Goal: Task Accomplishment & Management: Use online tool/utility

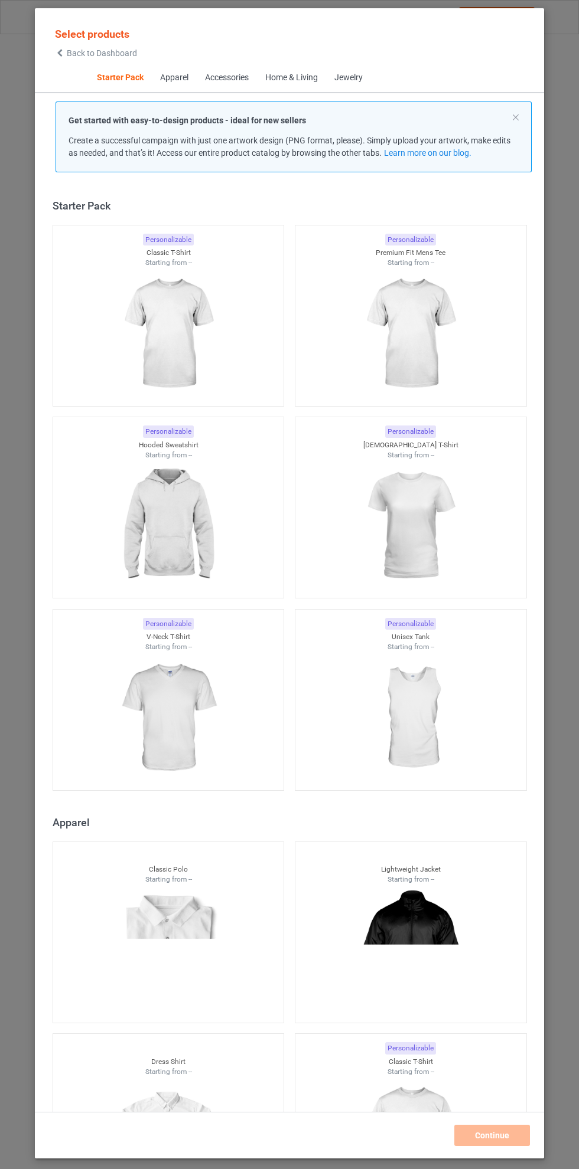
scroll to position [15, 0]
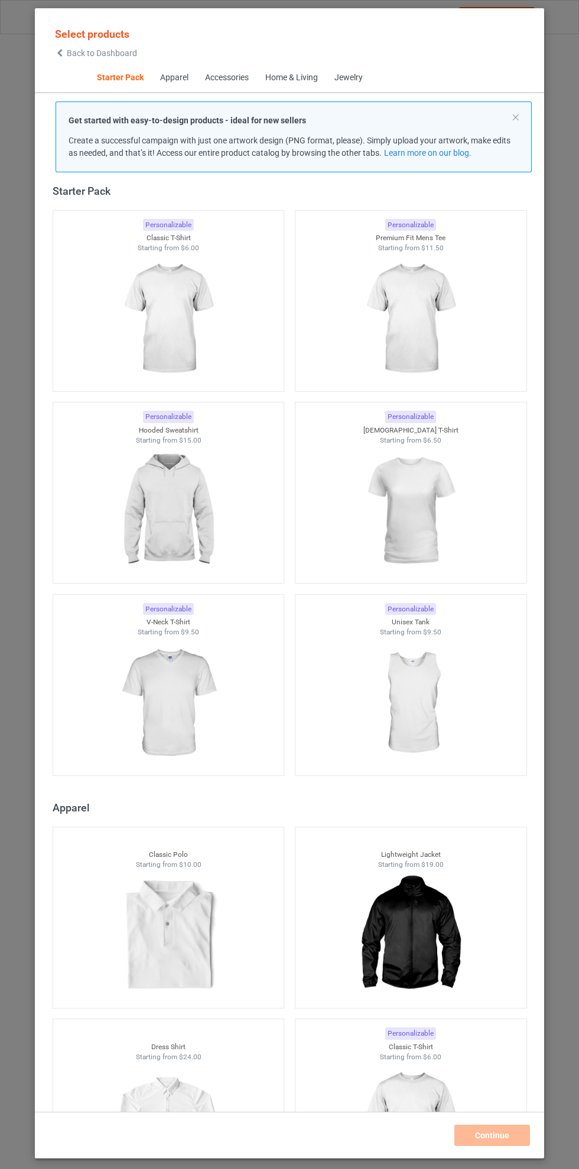
click at [178, 322] on img at bounding box center [168, 319] width 106 height 132
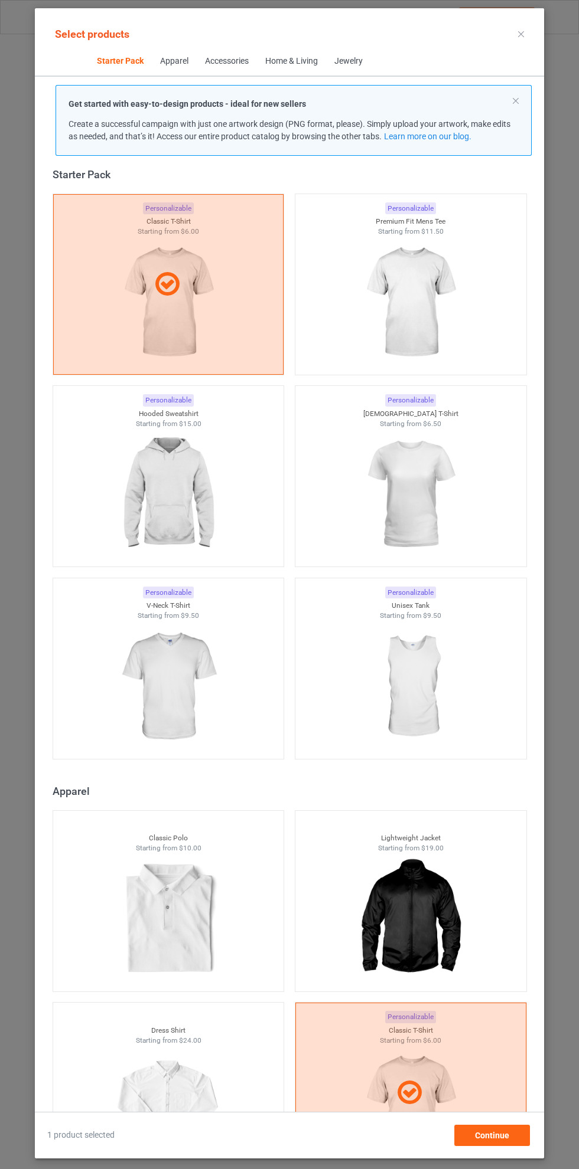
click at [426, 302] on img at bounding box center [410, 303] width 106 height 132
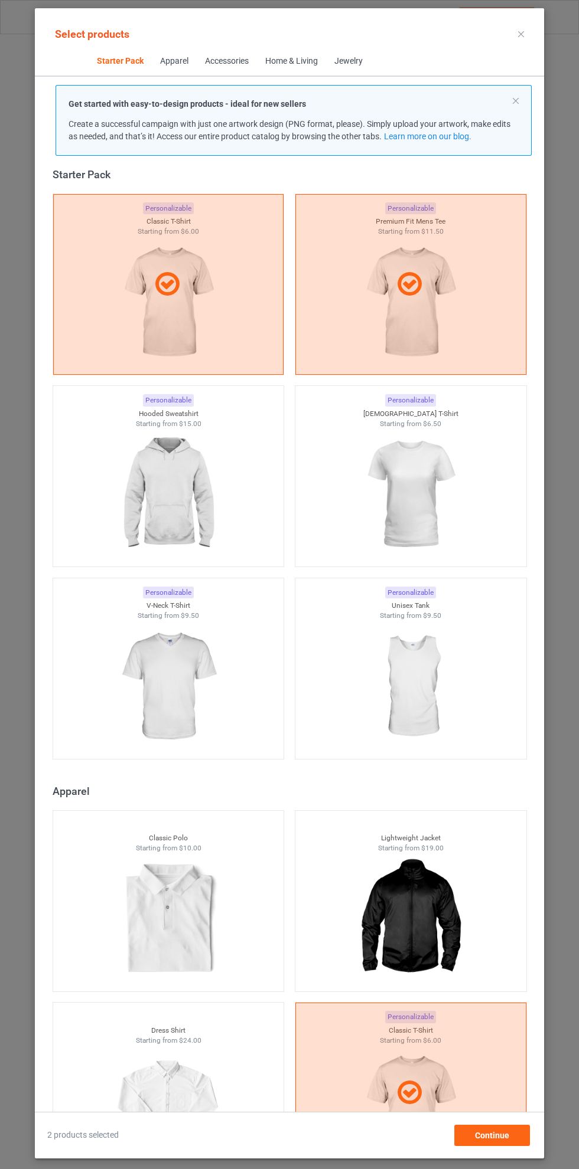
click at [171, 517] on img at bounding box center [168, 495] width 106 height 132
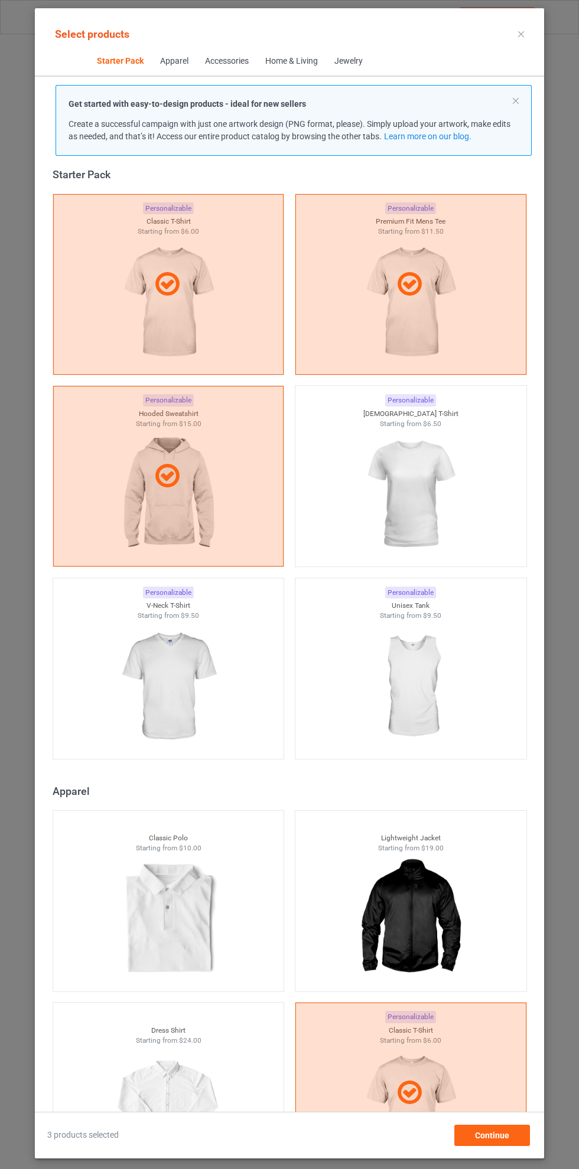
click at [428, 493] on img at bounding box center [410, 495] width 106 height 132
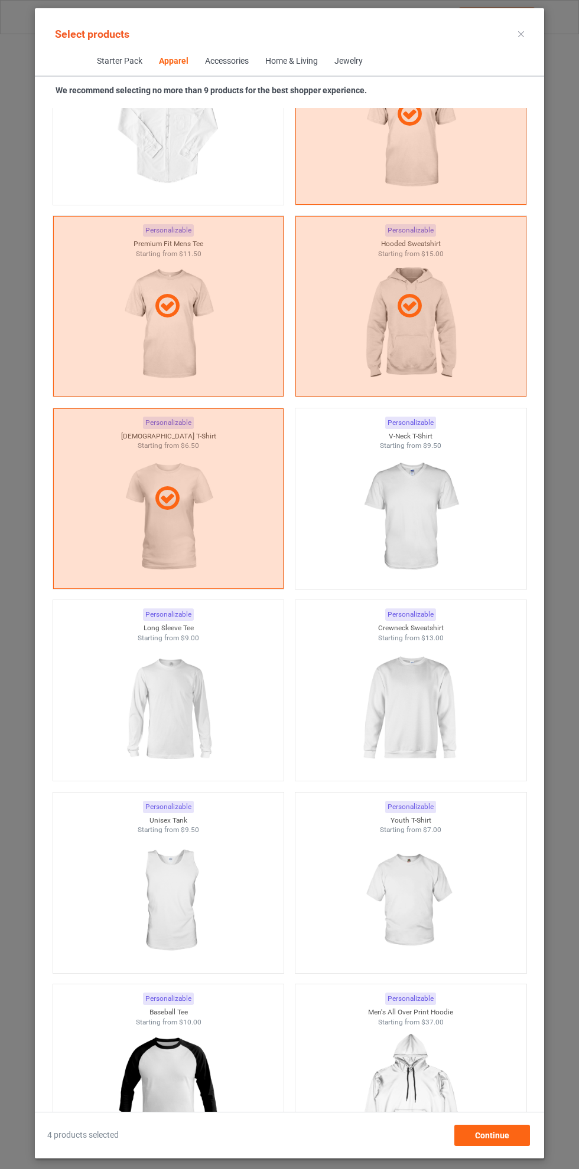
scroll to position [958, 0]
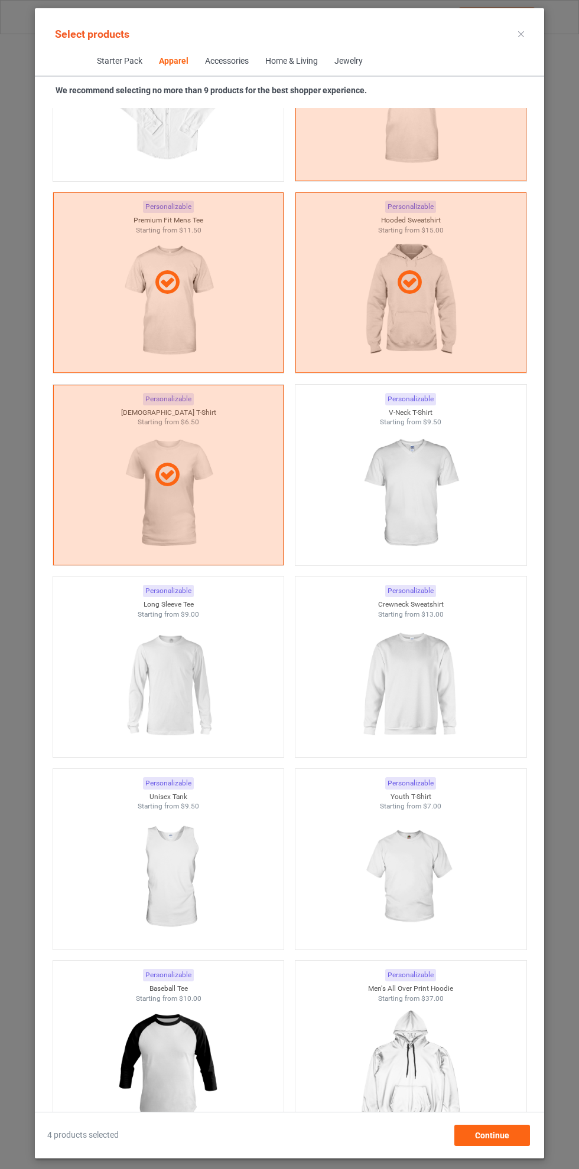
click at [179, 674] on img at bounding box center [168, 685] width 106 height 132
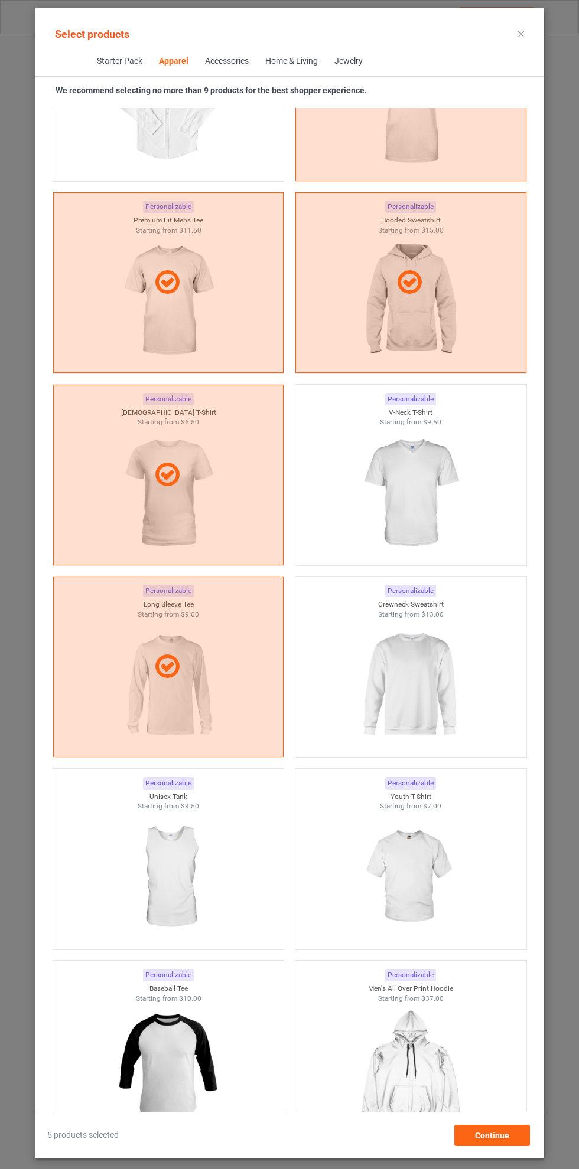
click at [435, 668] on img at bounding box center [410, 685] width 106 height 132
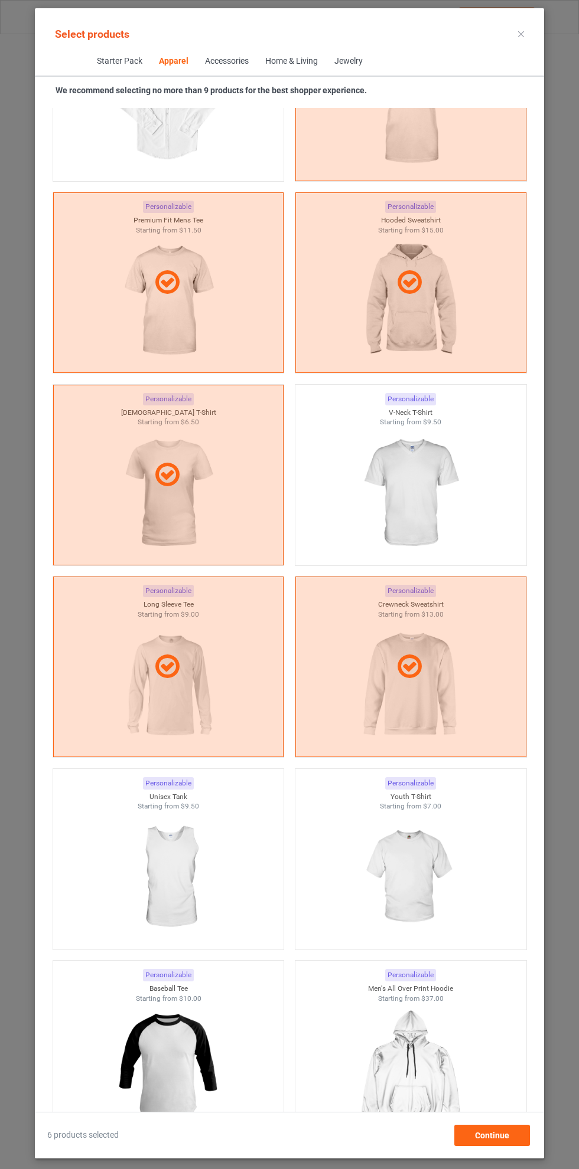
click at [187, 685] on div at bounding box center [168, 667] width 231 height 181
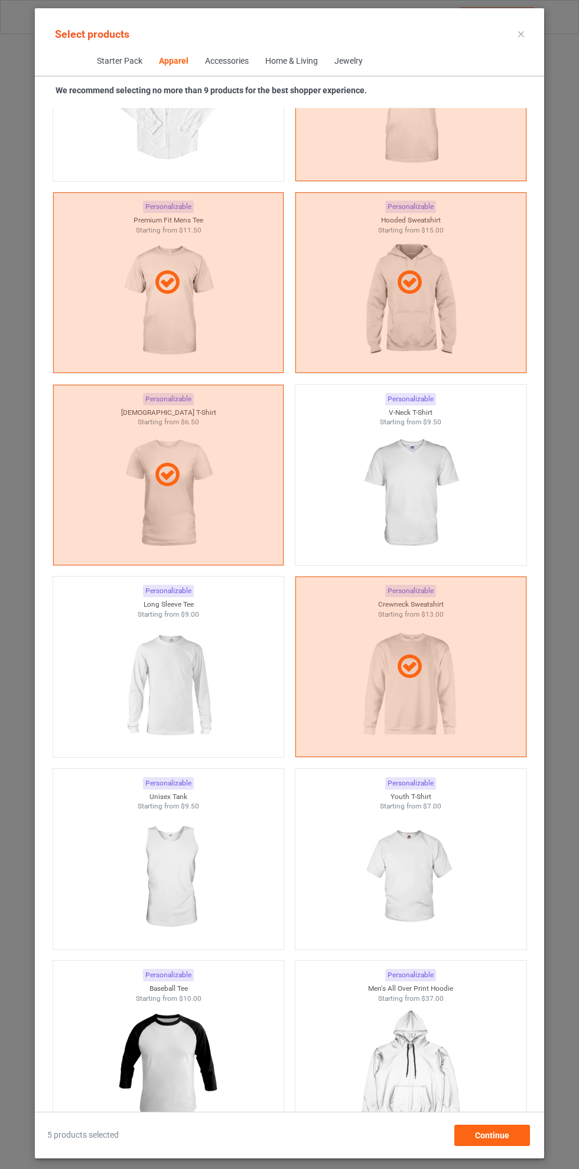
click at [422, 691] on div at bounding box center [410, 667] width 231 height 181
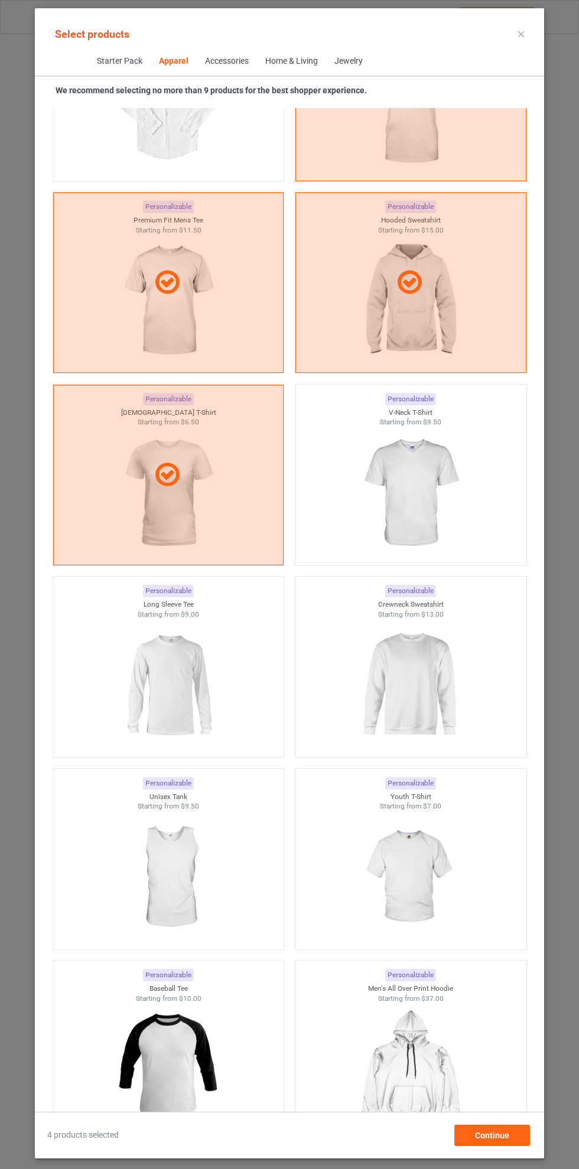
click at [521, 34] on icon at bounding box center [521, 34] width 6 height 6
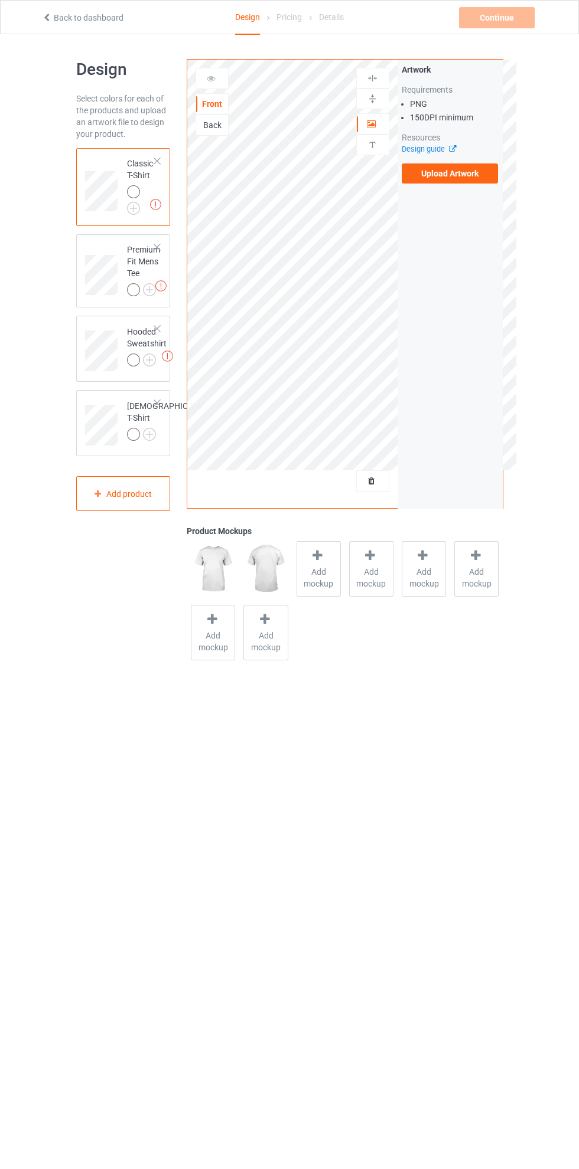
click at [0, 0] on img at bounding box center [0, 0] width 0 height 0
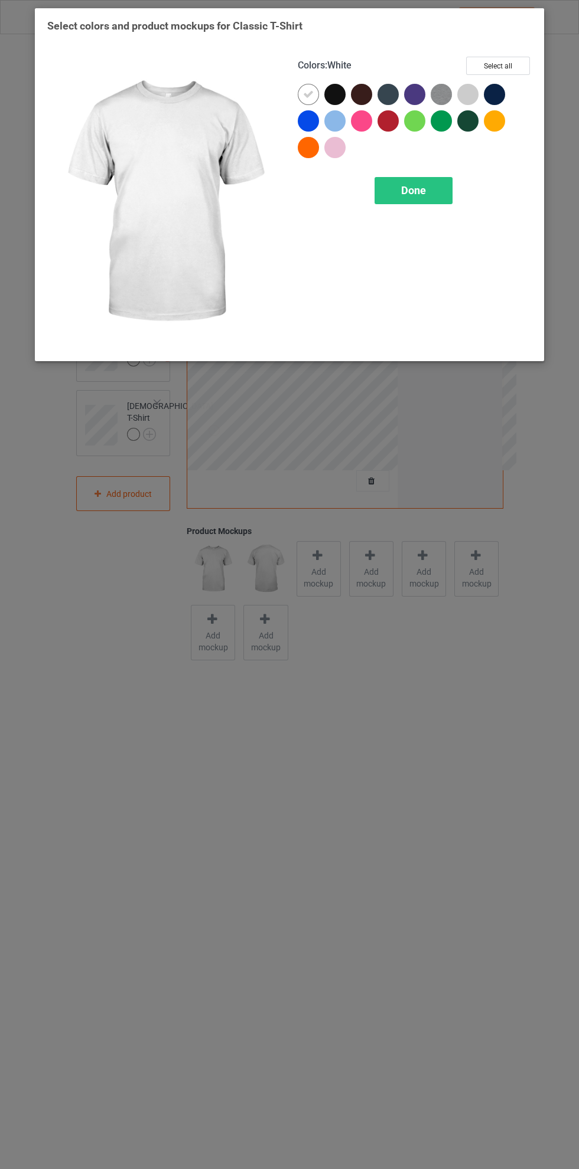
click at [342, 88] on div at bounding box center [334, 94] width 21 height 21
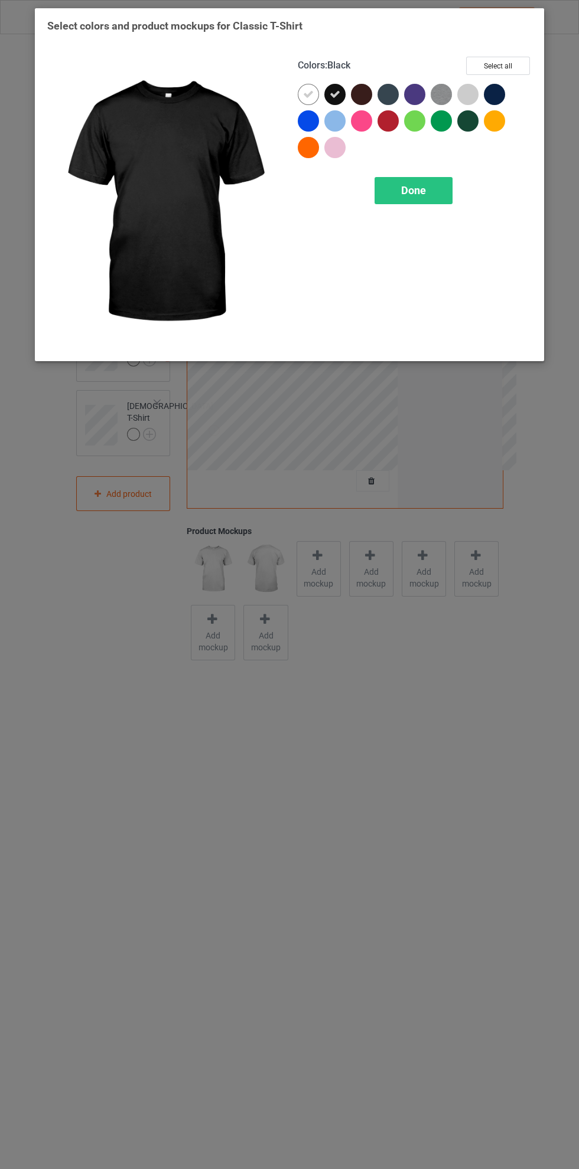
click at [308, 94] on icon at bounding box center [308, 94] width 11 height 11
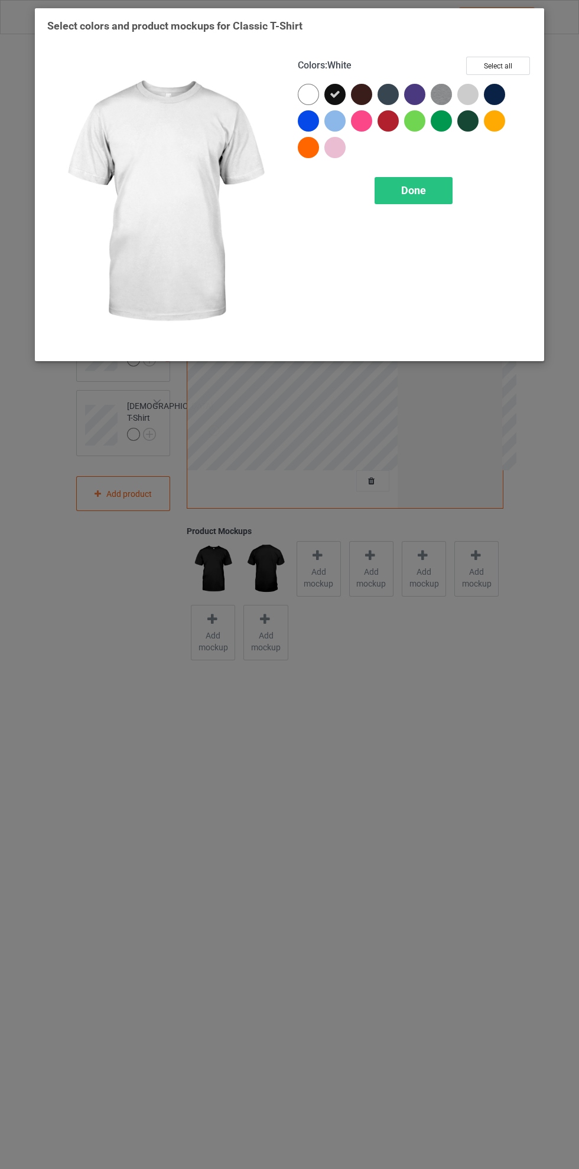
click at [494, 86] on div at bounding box center [494, 94] width 21 height 21
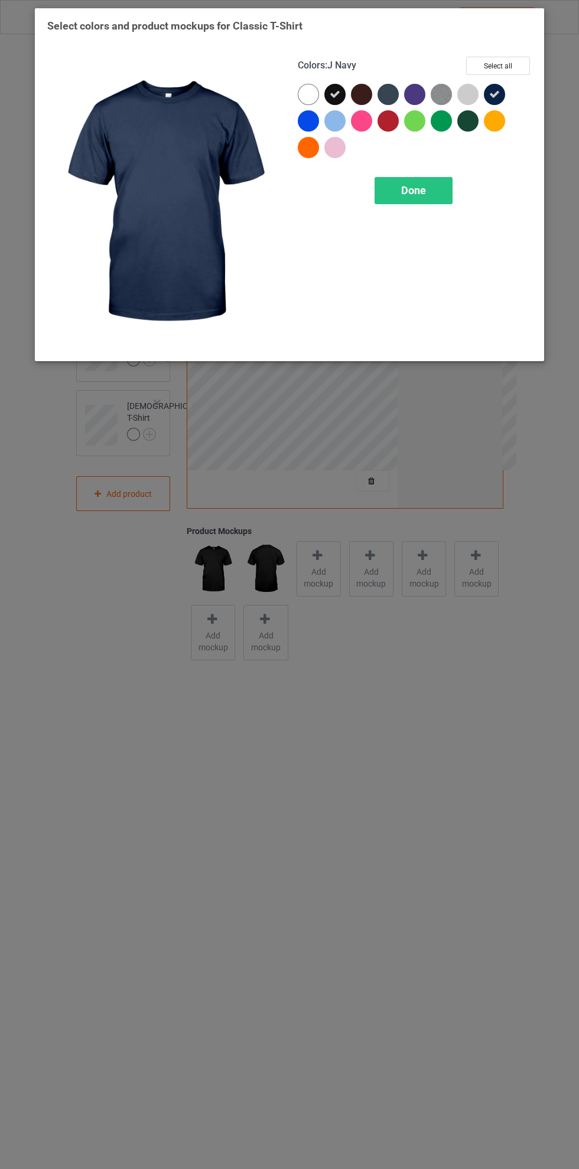
click at [437, 188] on div "Done" at bounding box center [413, 190] width 78 height 27
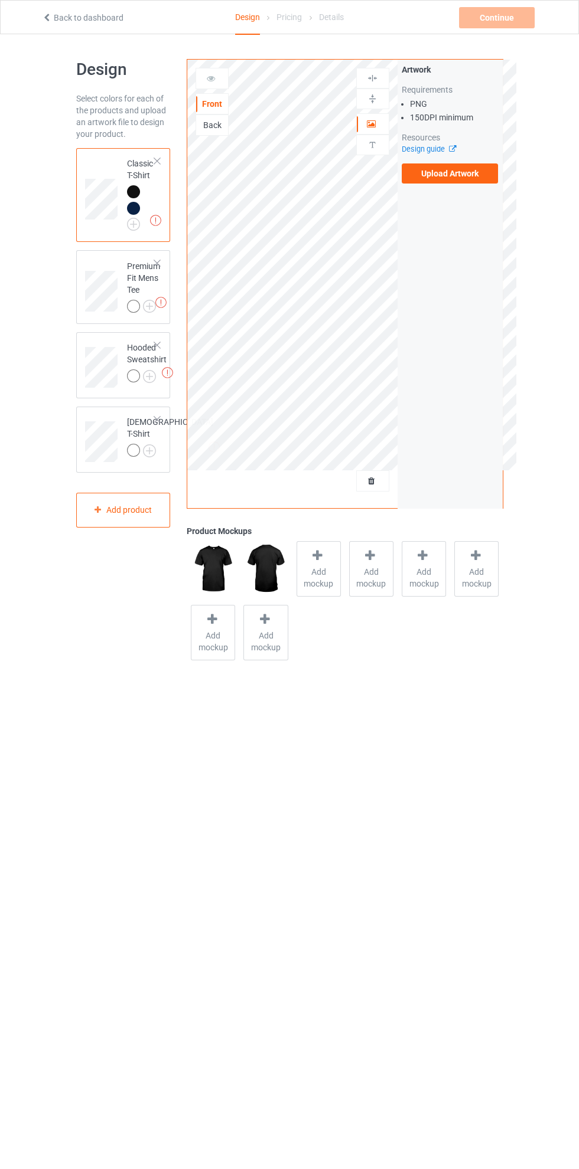
click at [0, 0] on img at bounding box center [0, 0] width 0 height 0
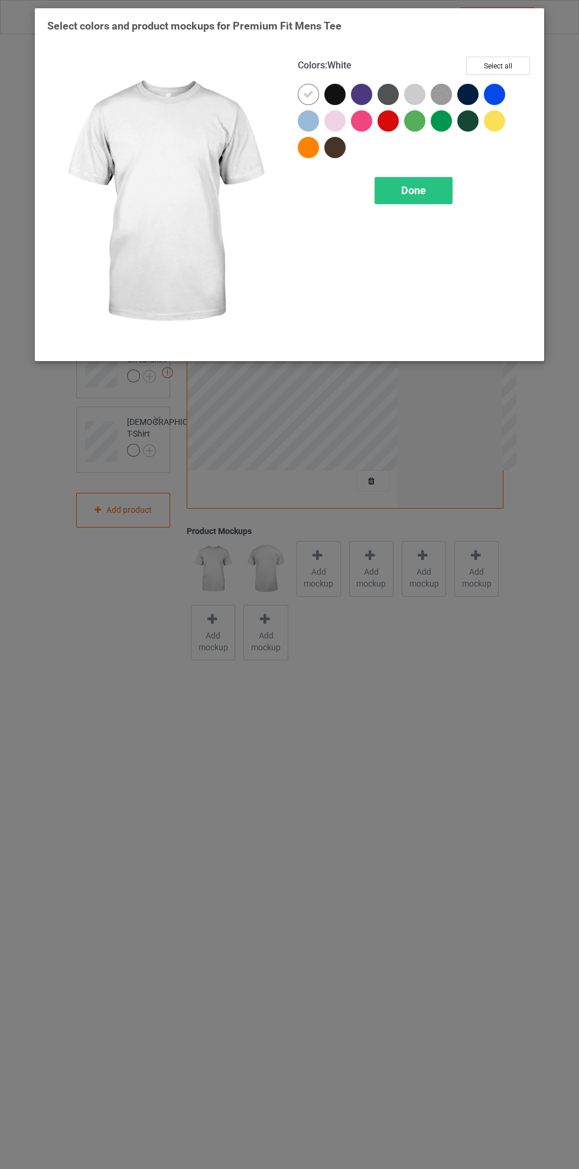
click at [337, 97] on div at bounding box center [334, 94] width 21 height 21
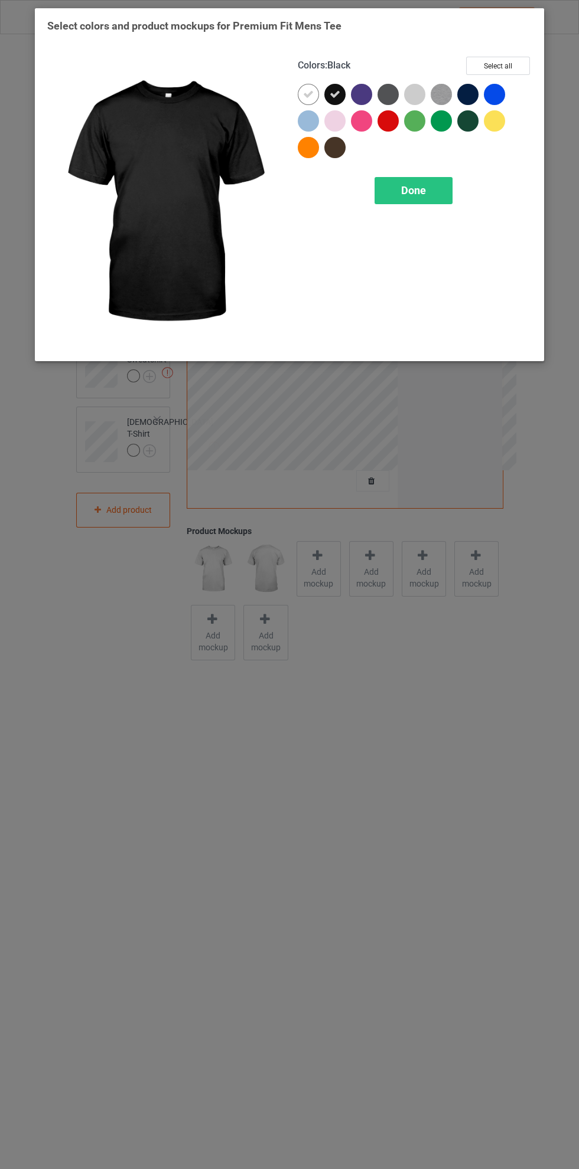
click at [465, 90] on div at bounding box center [467, 94] width 21 height 21
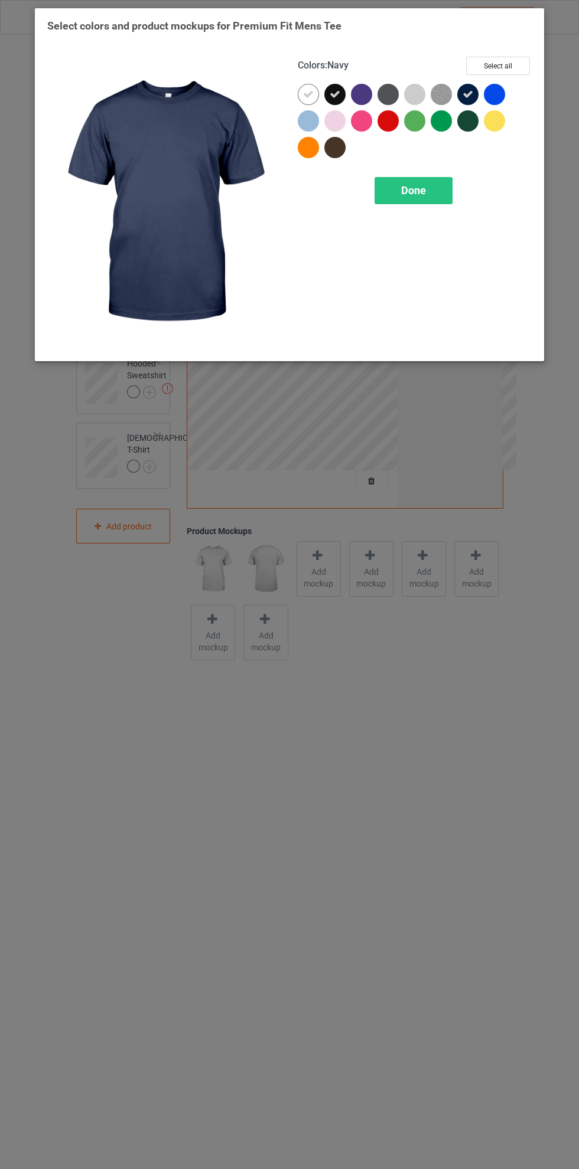
click at [303, 94] on icon at bounding box center [308, 94] width 11 height 11
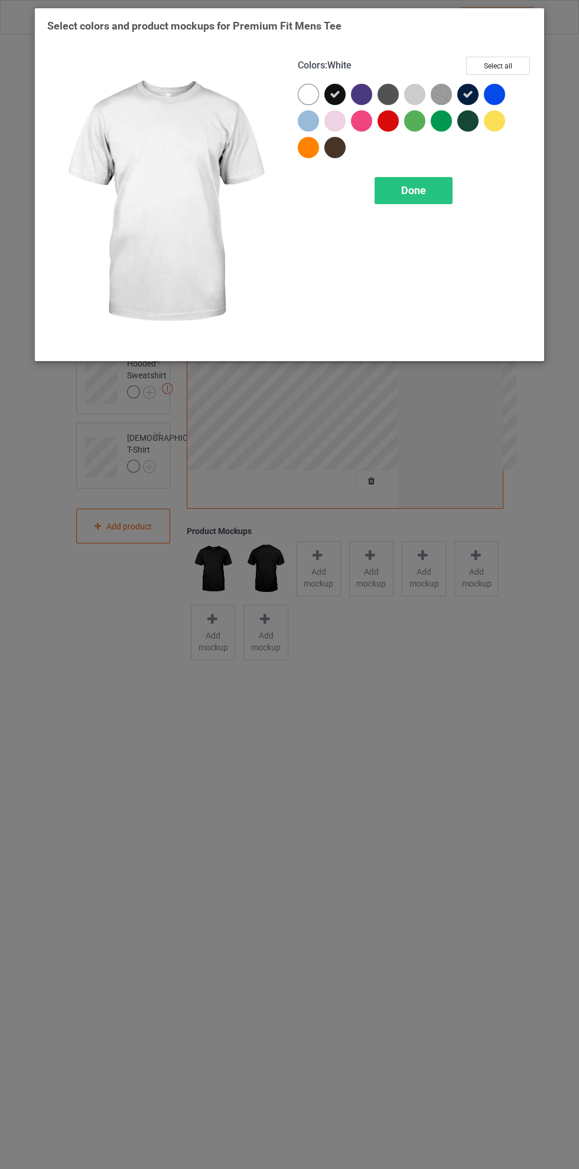
click at [442, 184] on div "Done" at bounding box center [413, 190] width 78 height 27
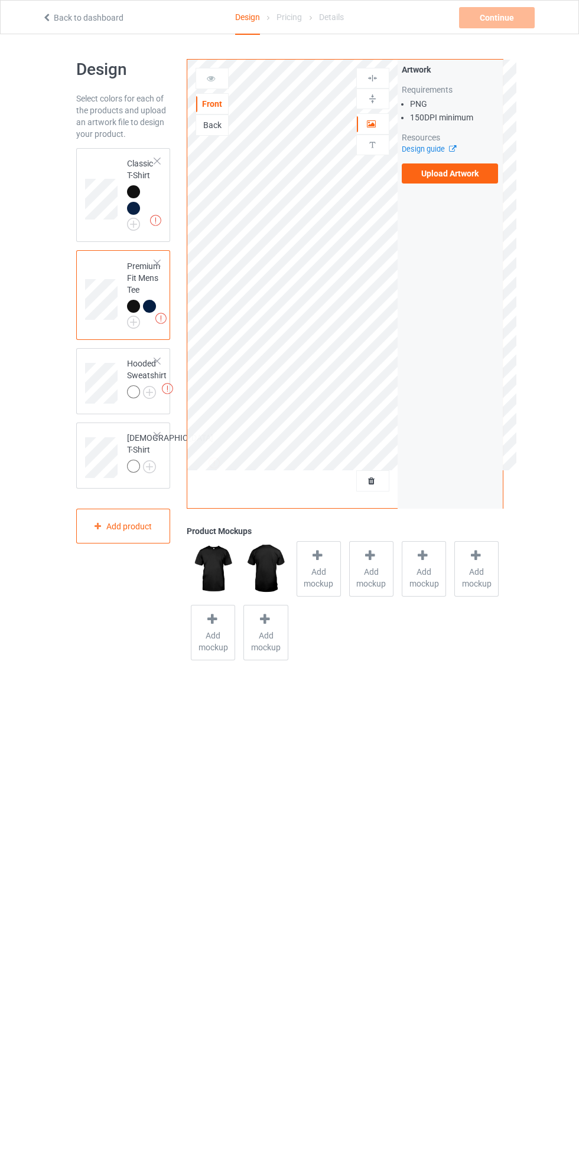
click at [0, 0] on img at bounding box center [0, 0] width 0 height 0
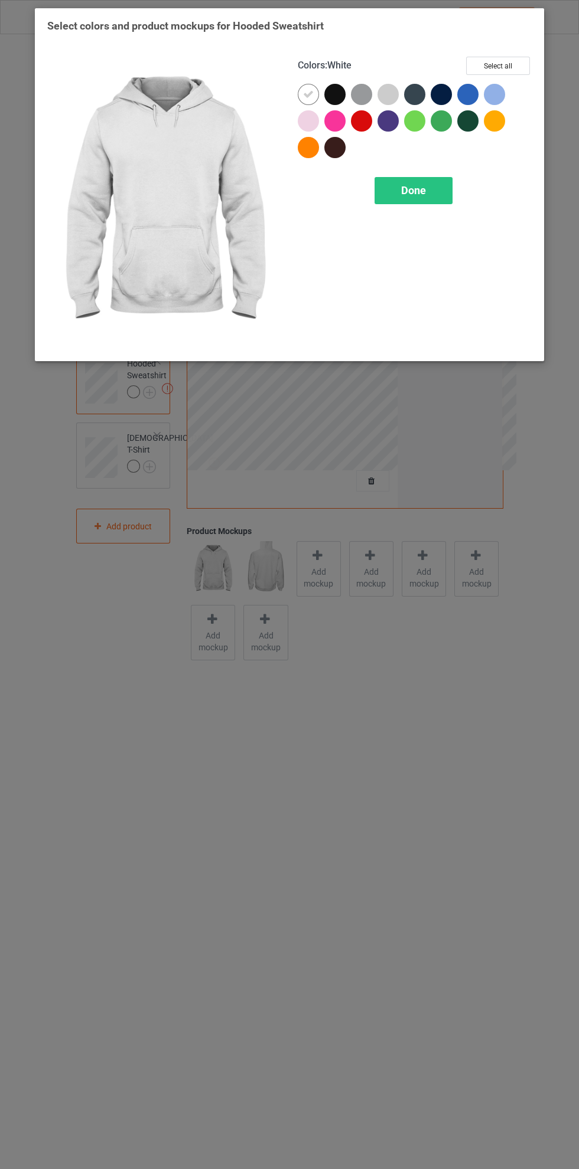
click at [339, 95] on div at bounding box center [334, 94] width 21 height 21
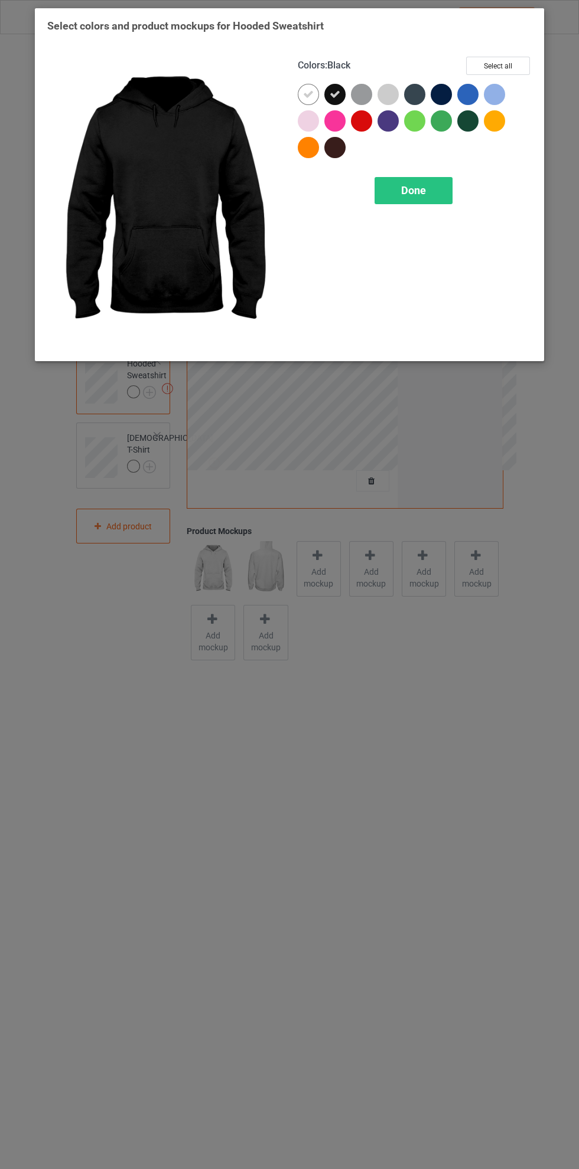
click at [437, 94] on div at bounding box center [440, 94] width 21 height 21
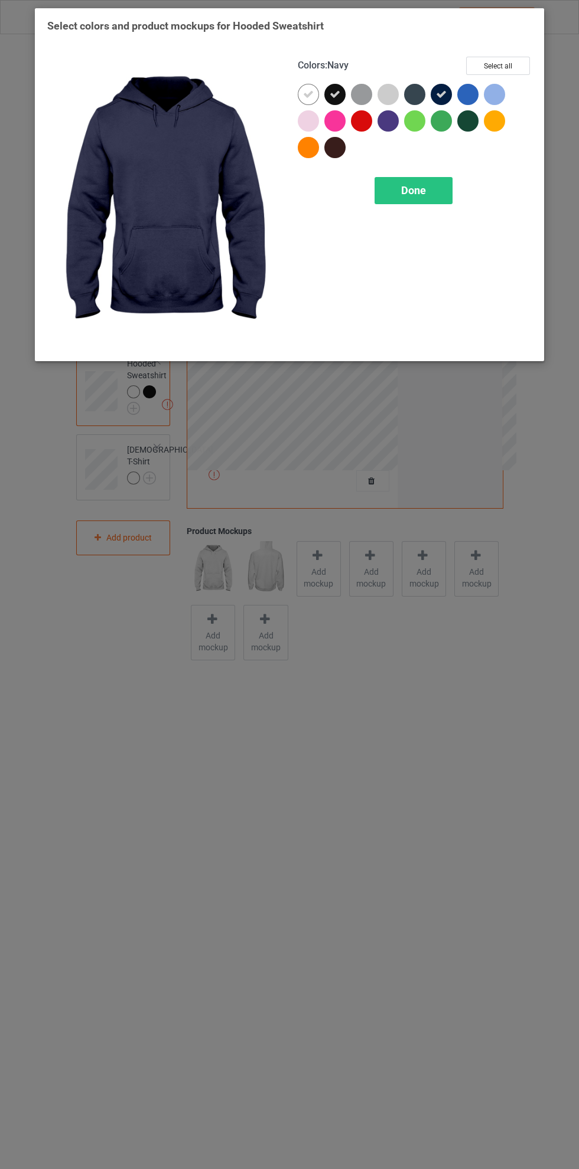
click at [309, 98] on icon at bounding box center [308, 94] width 11 height 11
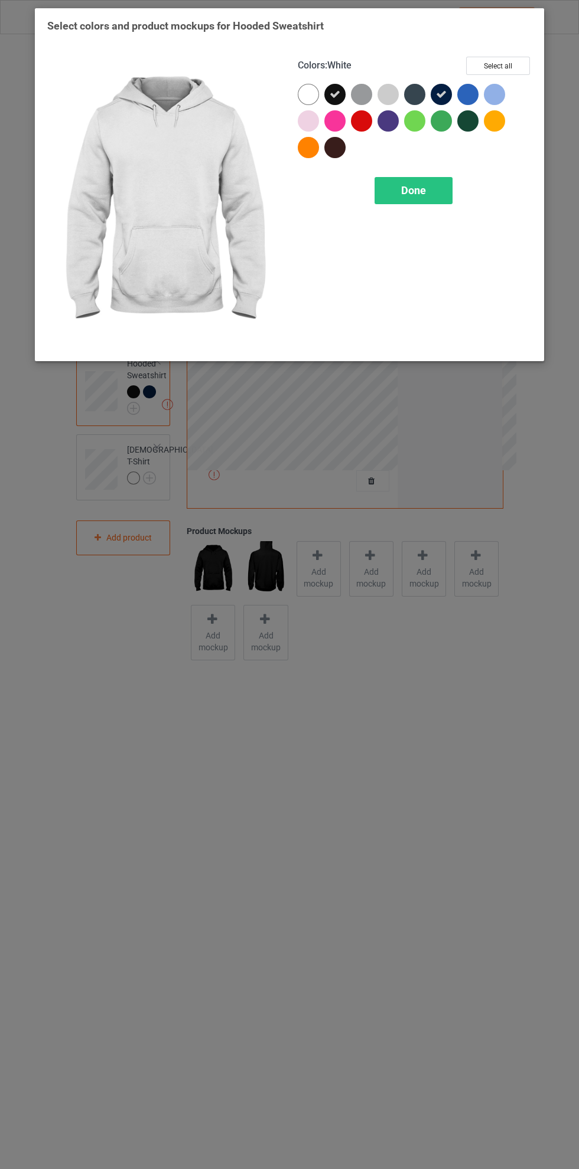
click at [440, 187] on div "Done" at bounding box center [413, 190] width 78 height 27
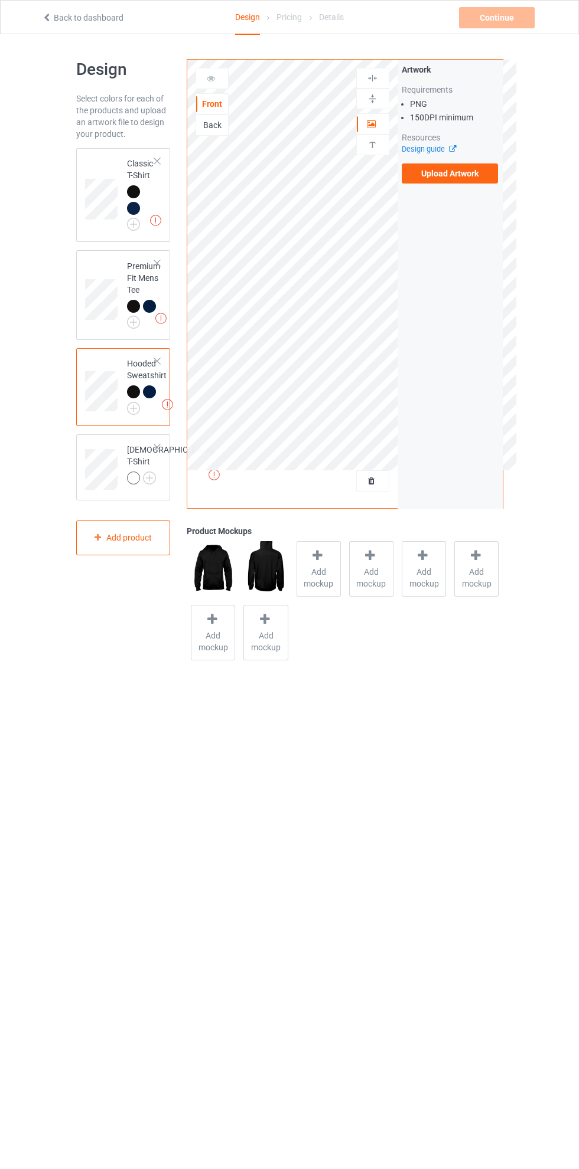
click at [0, 0] on img at bounding box center [0, 0] width 0 height 0
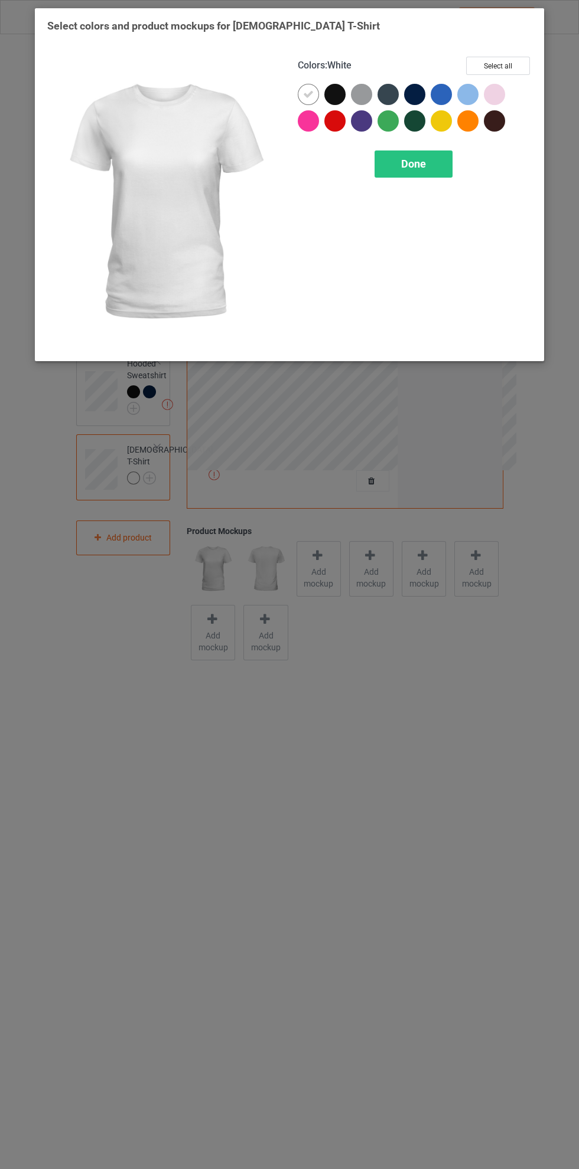
click at [414, 93] on div at bounding box center [414, 94] width 21 height 21
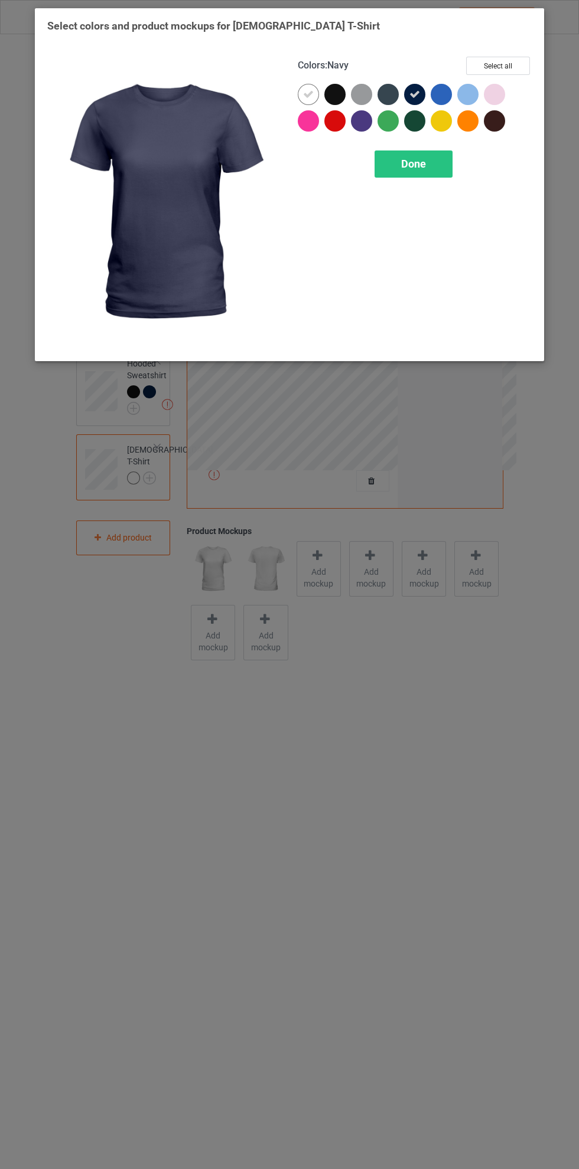
click at [308, 94] on icon at bounding box center [308, 94] width 11 height 11
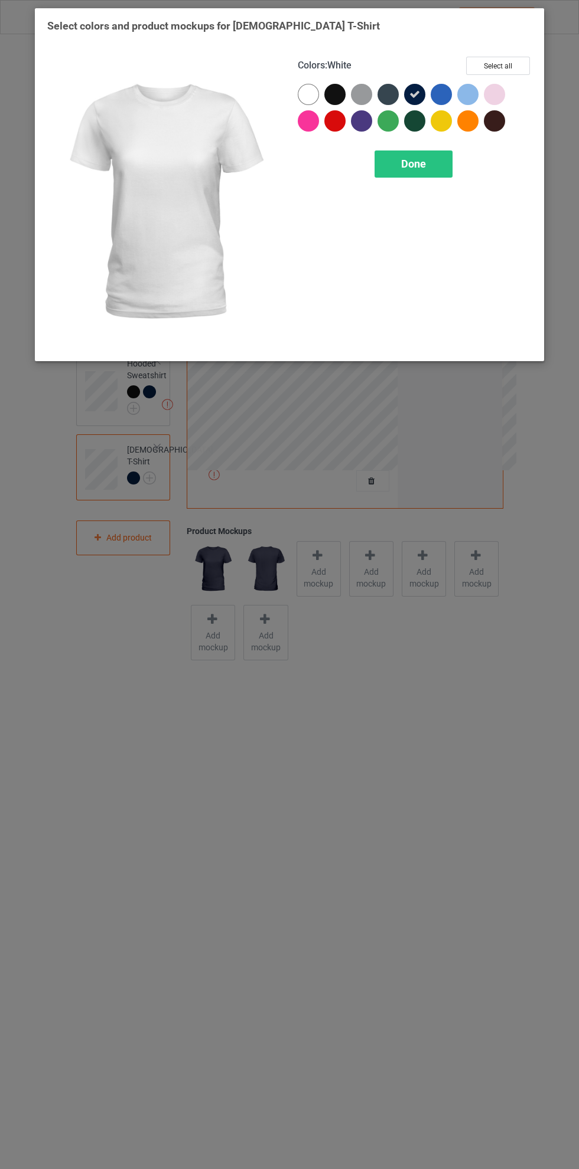
click at [337, 92] on div at bounding box center [334, 94] width 21 height 21
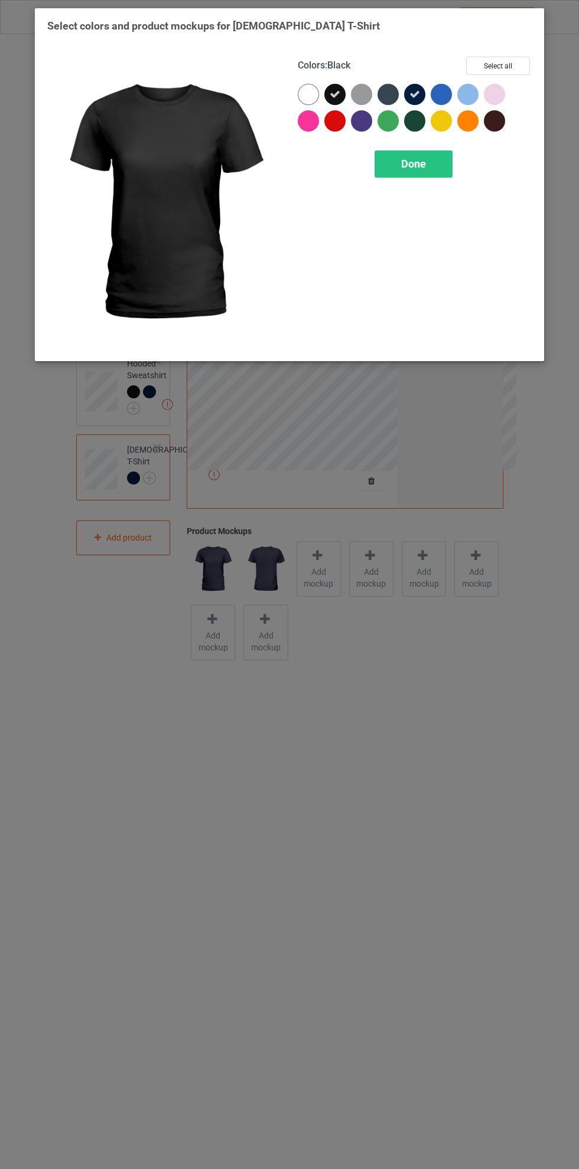
click at [427, 156] on div "Done" at bounding box center [413, 164] width 78 height 27
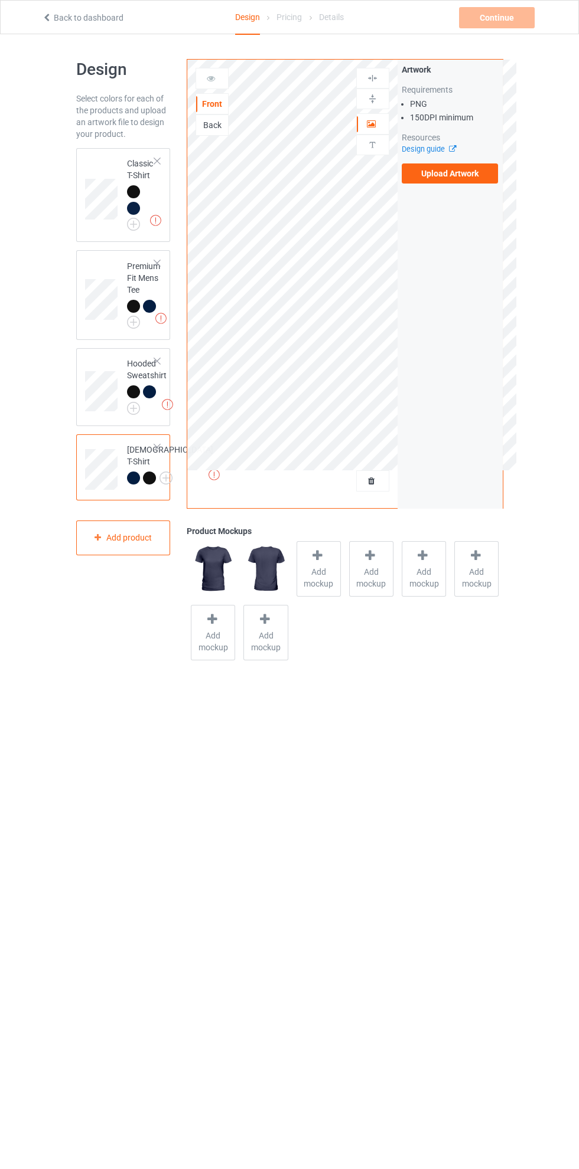
click at [227, 126] on div "Back" at bounding box center [212, 125] width 32 height 12
click at [119, 159] on td at bounding box center [102, 195] width 35 height 84
click at [221, 126] on div "Back" at bounding box center [212, 125] width 32 height 12
click at [452, 172] on label "Upload Artwork" at bounding box center [449, 174] width 97 height 20
click at [0, 0] on input "Upload Artwork" at bounding box center [0, 0] width 0 height 0
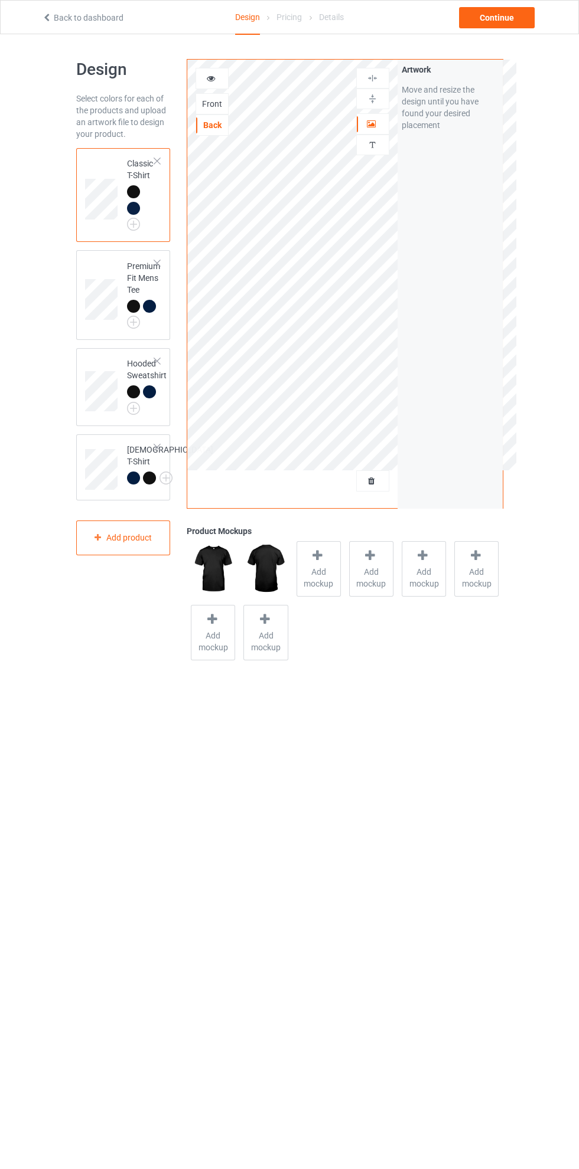
click at [386, 124] on div at bounding box center [373, 124] width 32 height 12
click at [215, 74] on icon at bounding box center [211, 77] width 10 height 8
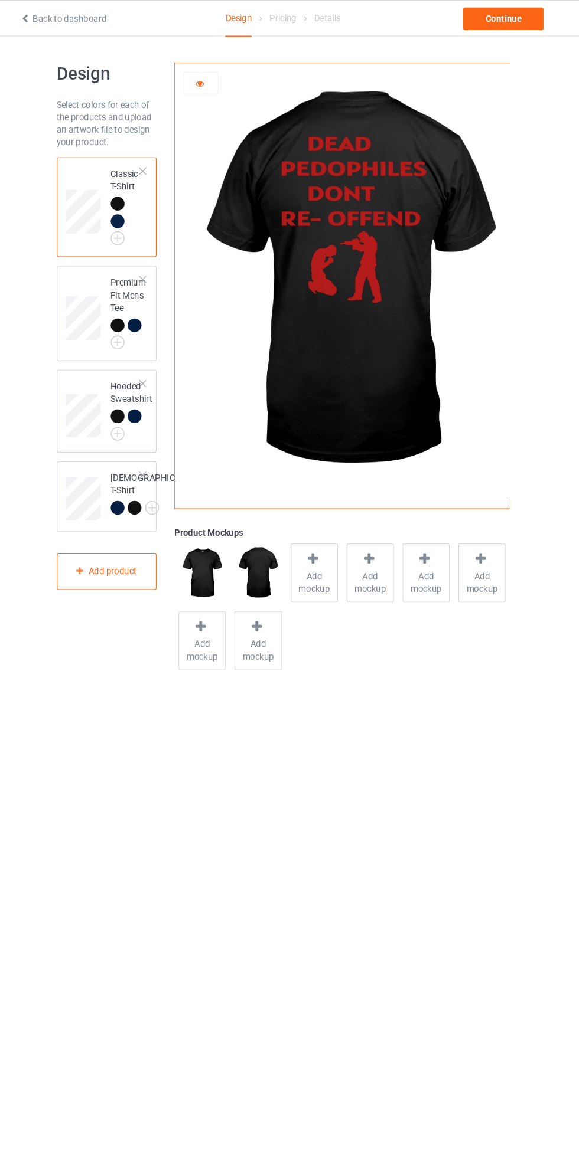
click at [317, 525] on icon at bounding box center [317, 526] width 15 height 12
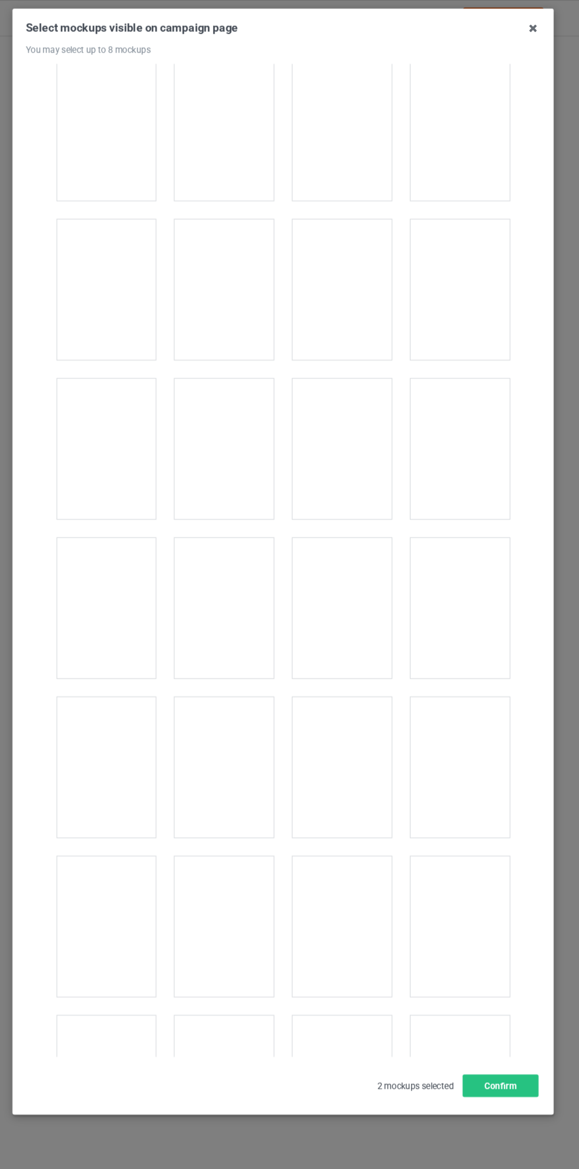
scroll to position [6313, 0]
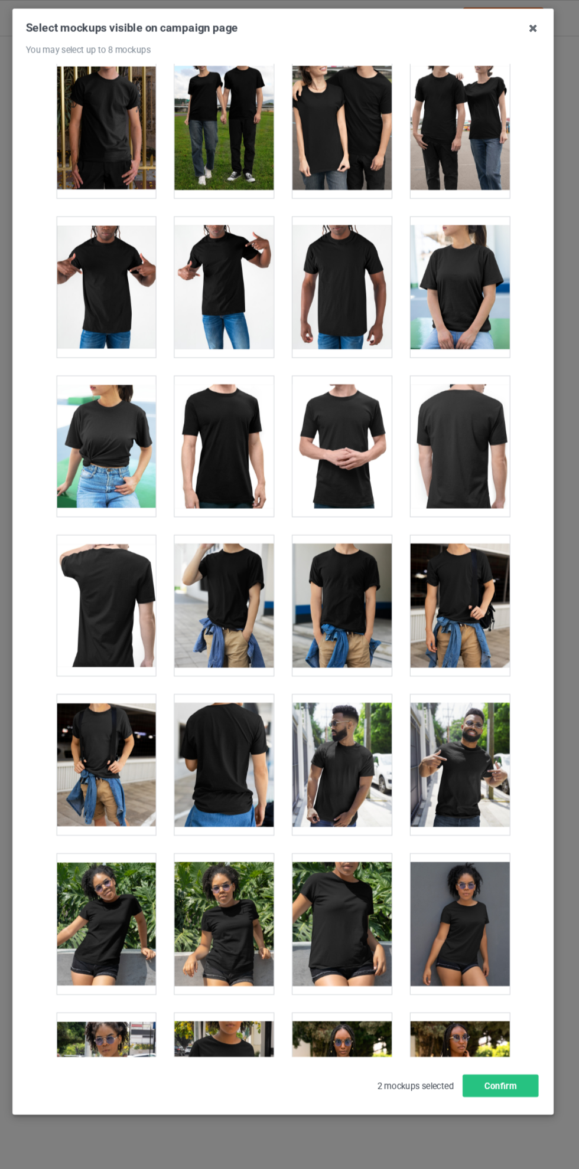
click at [219, 714] on div at bounding box center [233, 720] width 93 height 132
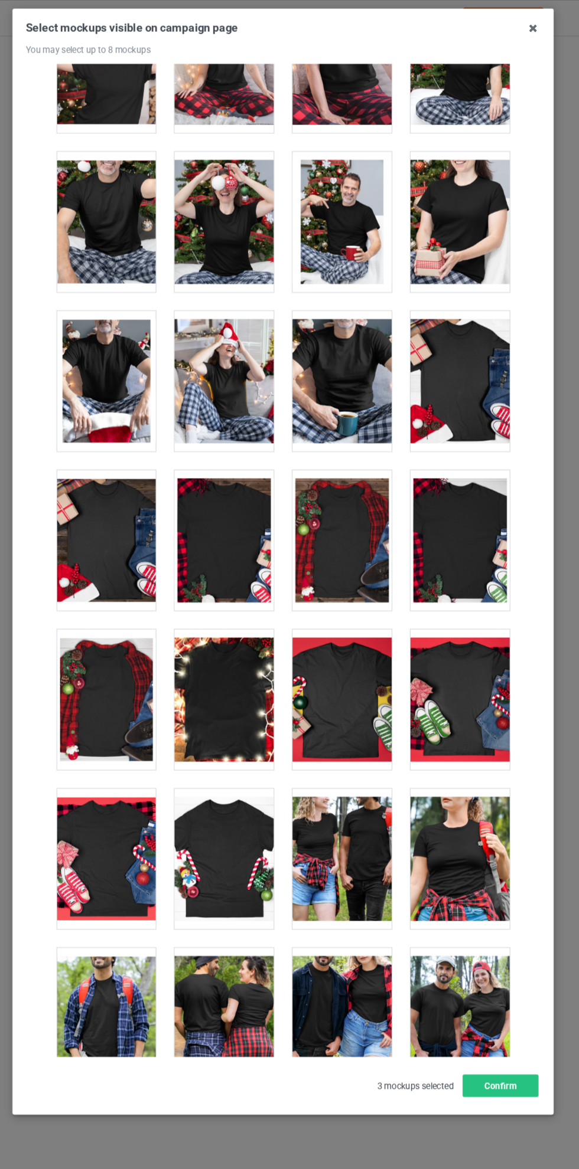
scroll to position [12401, 0]
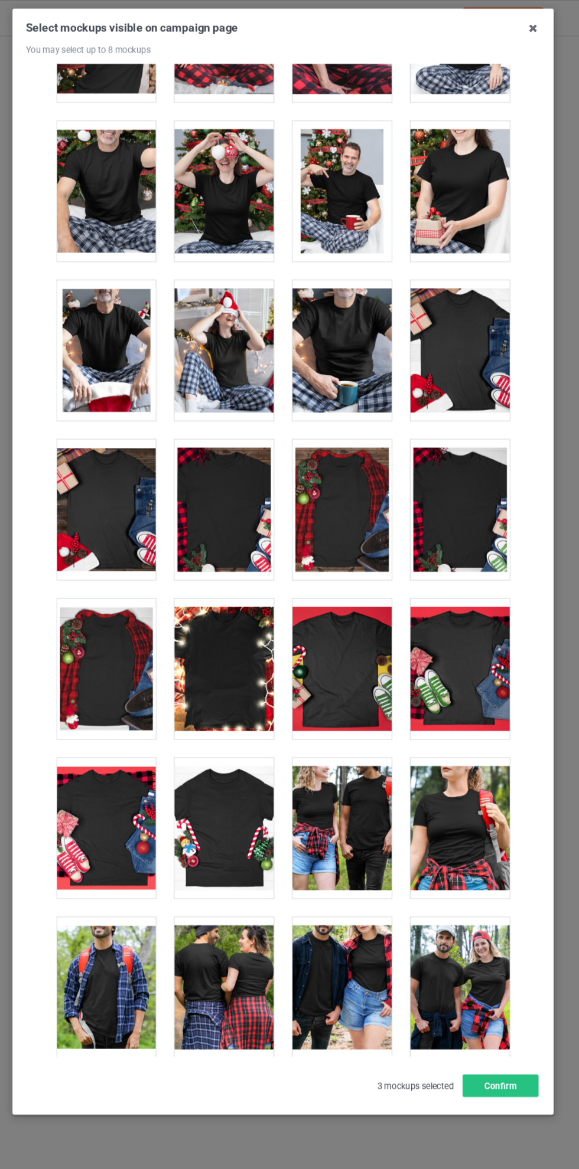
click at [219, 922] on div at bounding box center [233, 930] width 93 height 132
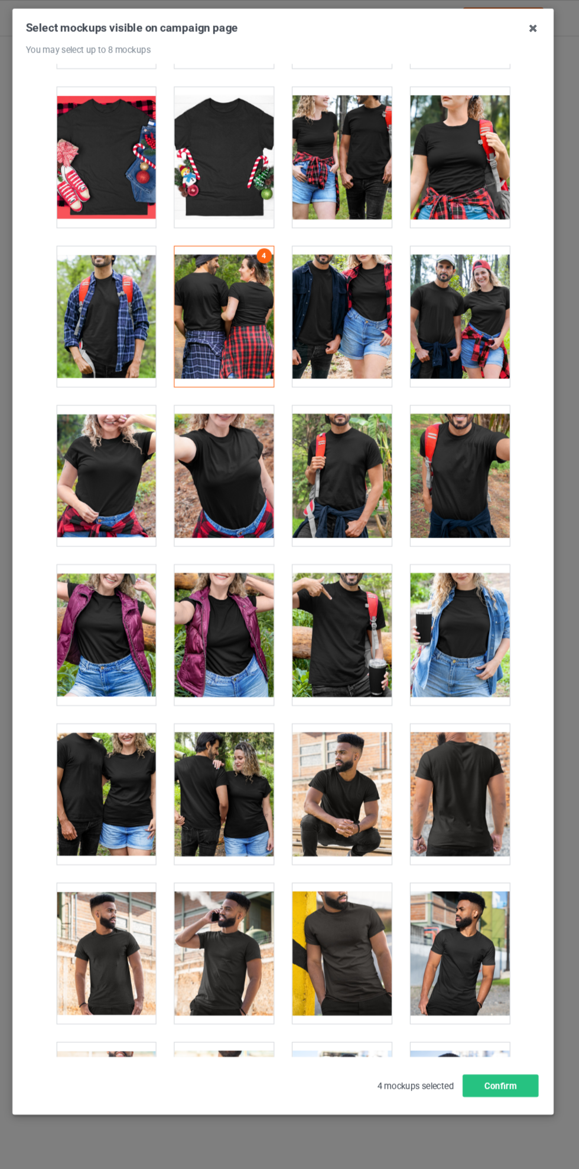
scroll to position [13037, 0]
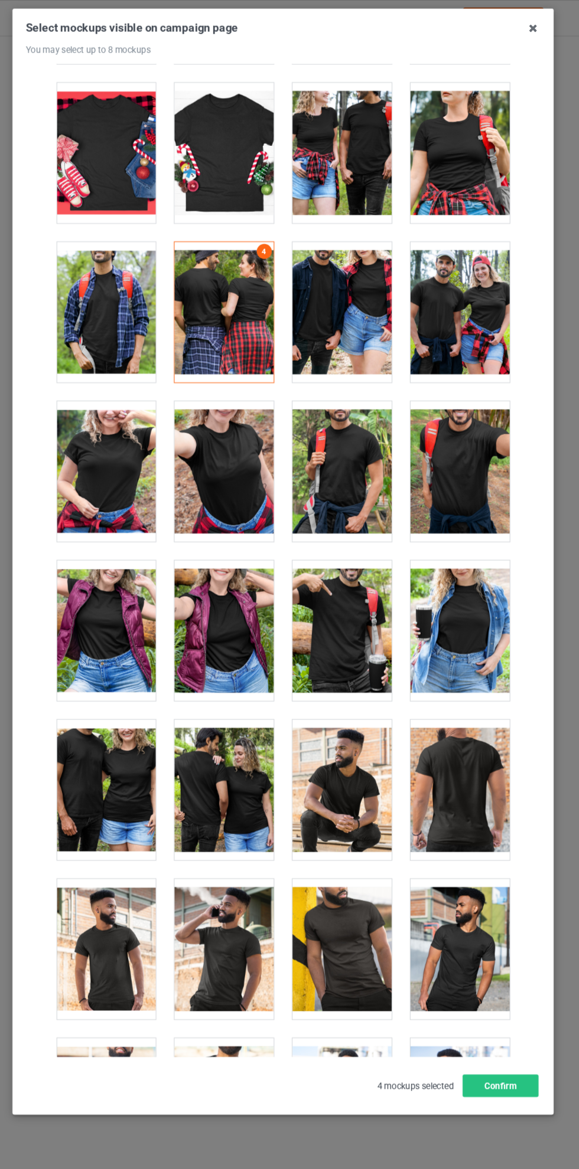
click at [224, 733] on div at bounding box center [233, 744] width 93 height 132
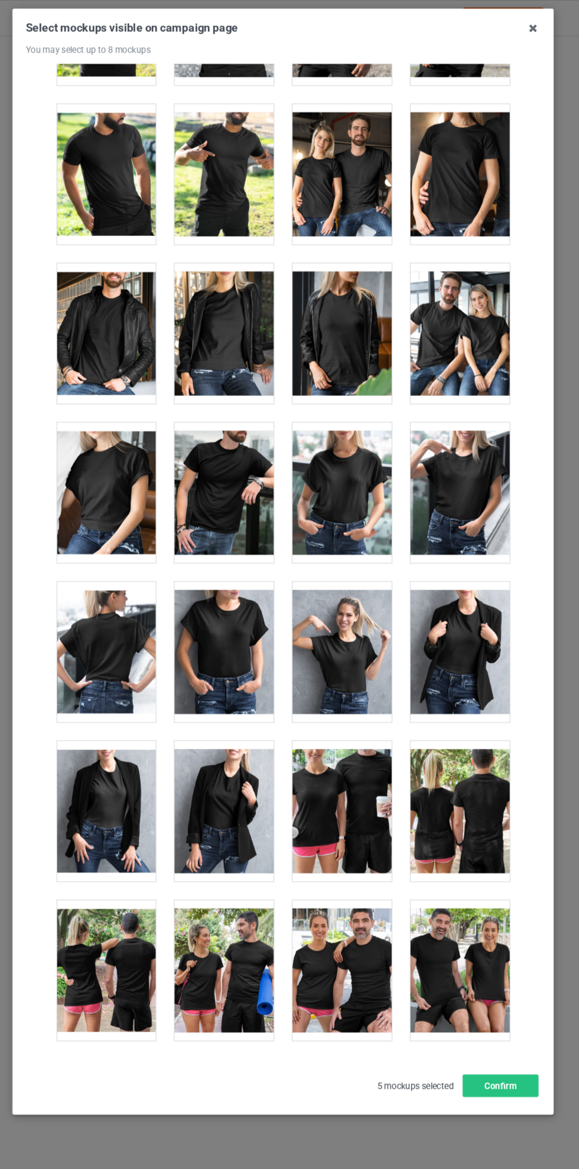
scroll to position [14223, 0]
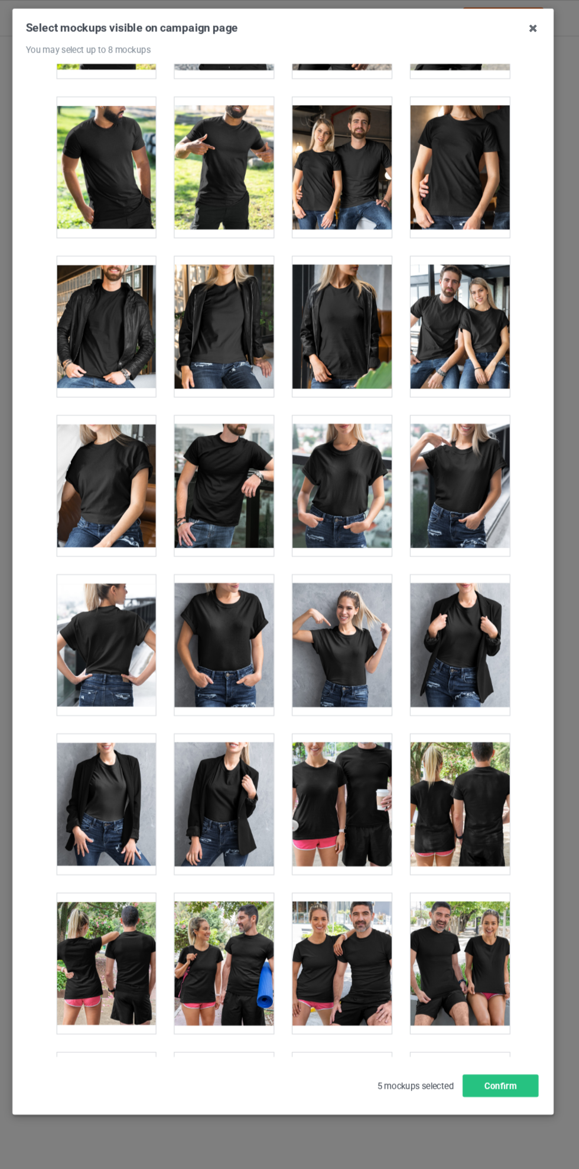
click at [462, 759] on div at bounding box center [455, 757] width 93 height 132
click at [116, 896] on div at bounding box center [122, 907] width 93 height 132
click at [524, 27] on icon at bounding box center [524, 26] width 19 height 19
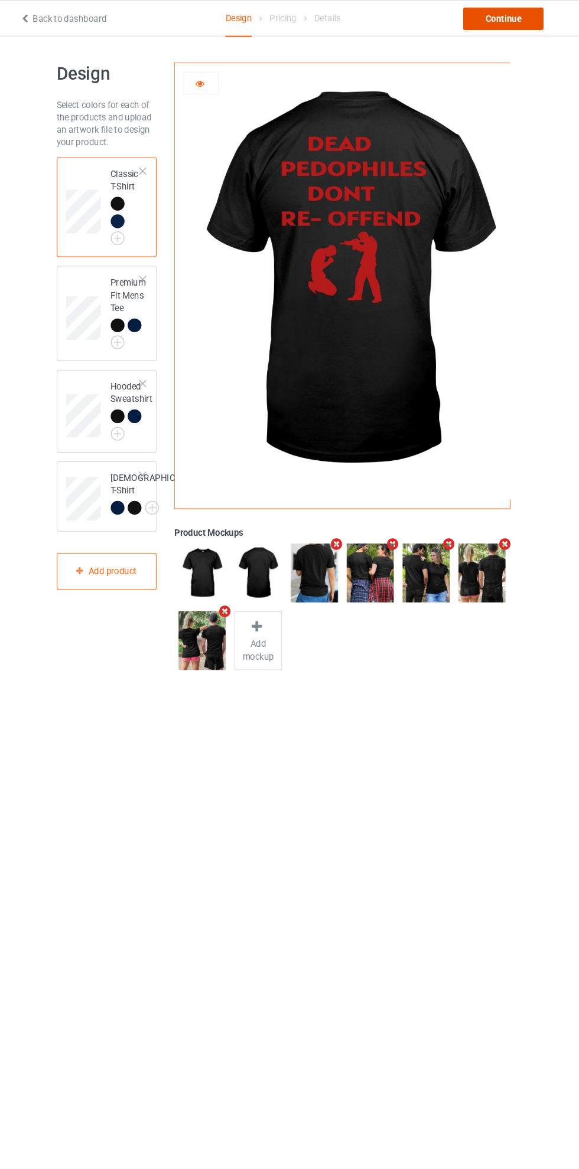
click at [511, 19] on div "Continue" at bounding box center [497, 17] width 76 height 21
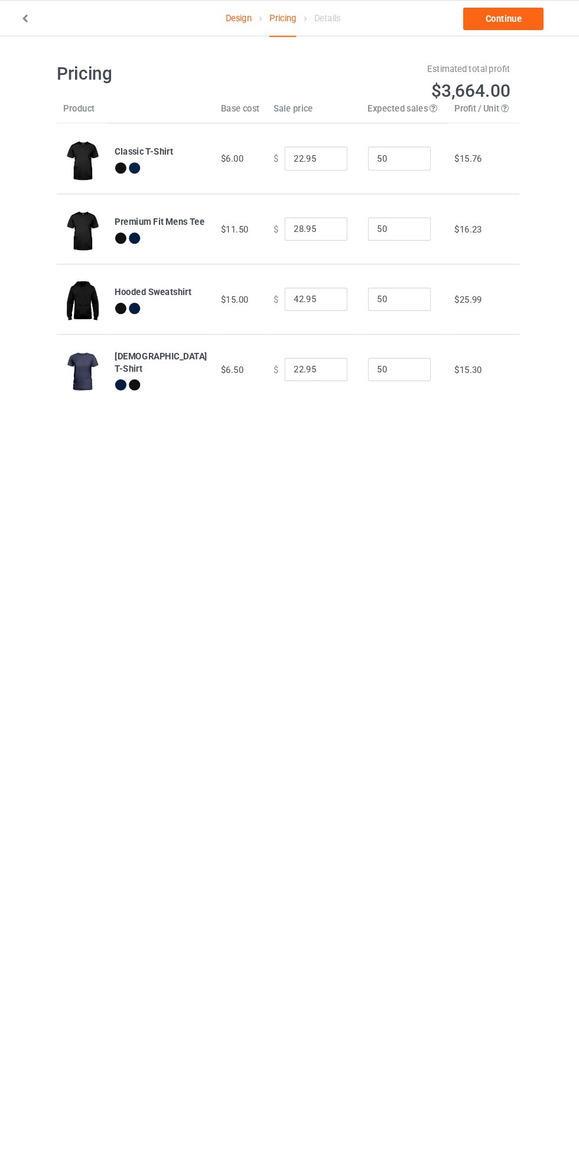
click at [511, 23] on link "Continue" at bounding box center [497, 17] width 76 height 21
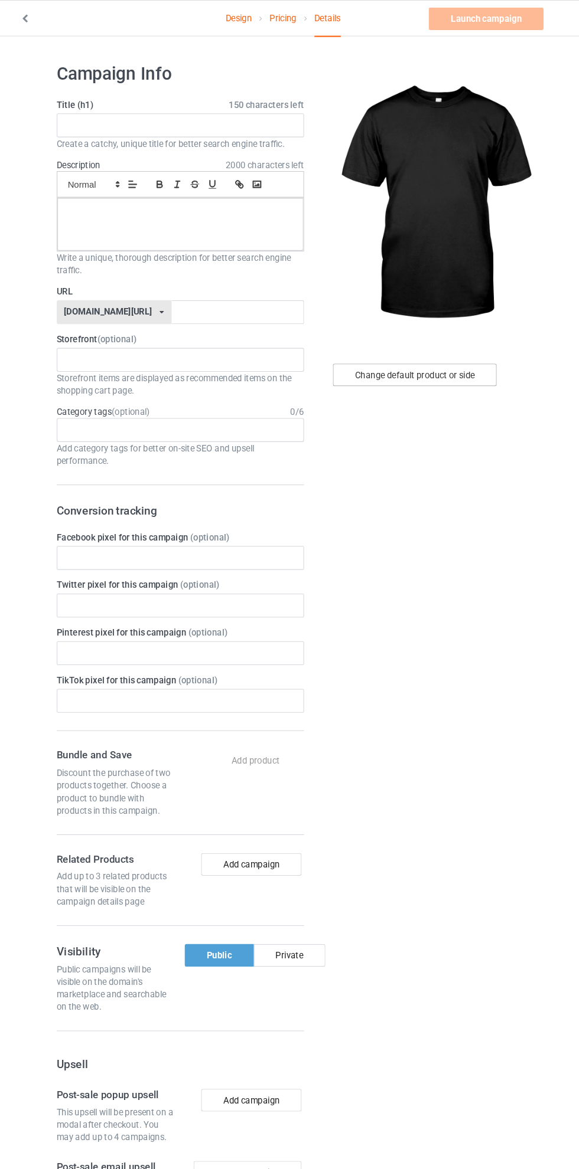
click at [439, 352] on div "Change default product or side" at bounding box center [413, 352] width 154 height 21
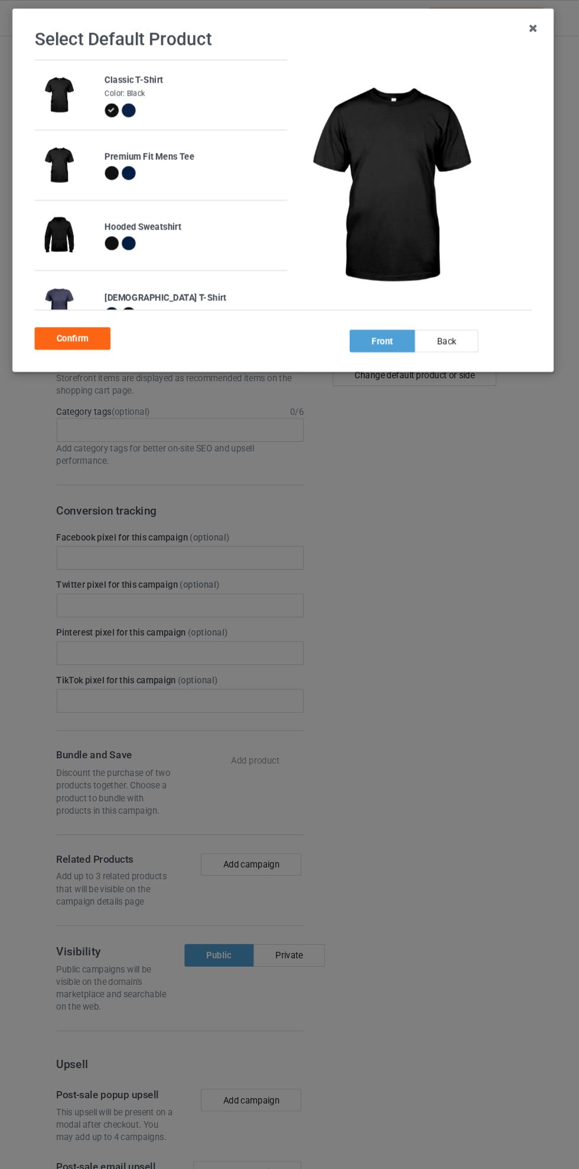
click at [460, 321] on div "back" at bounding box center [443, 321] width 60 height 21
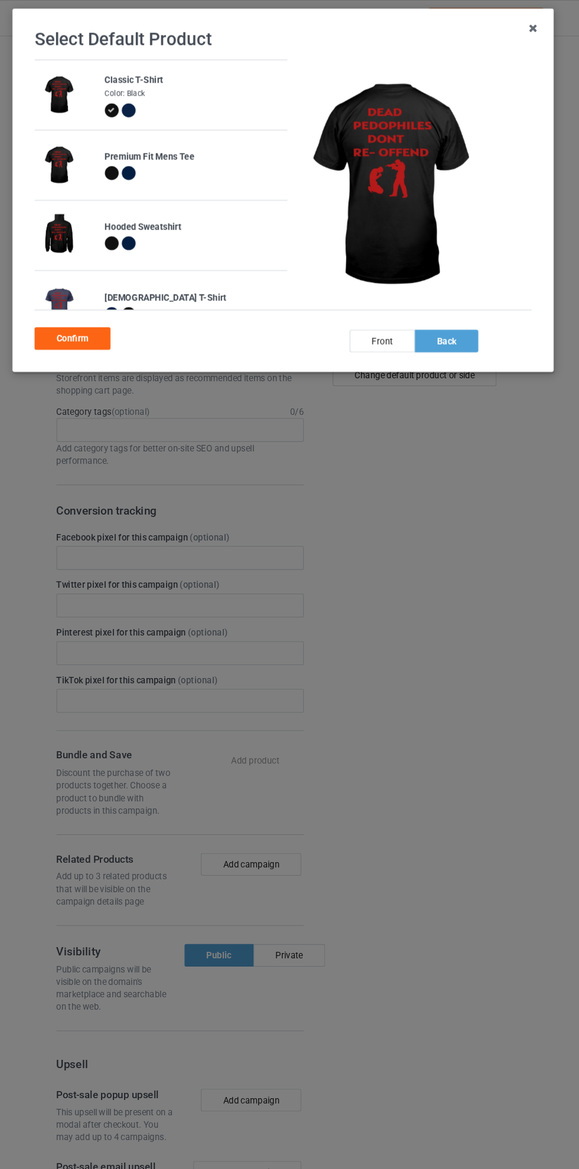
click at [95, 316] on div "Confirm" at bounding box center [90, 318] width 71 height 21
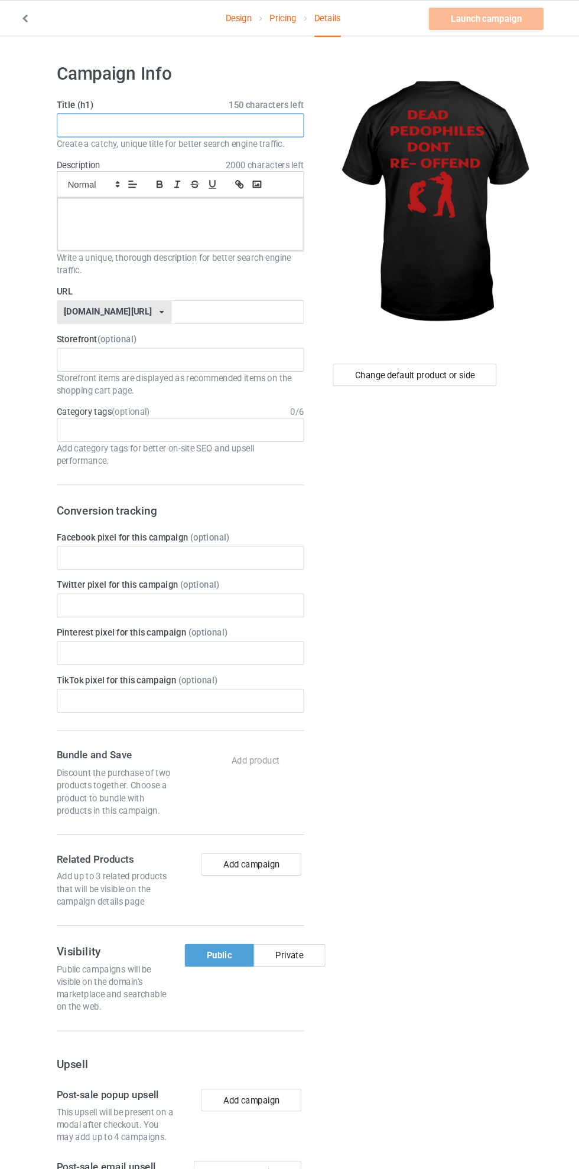
click at [194, 118] on input "text" at bounding box center [192, 118] width 233 height 22
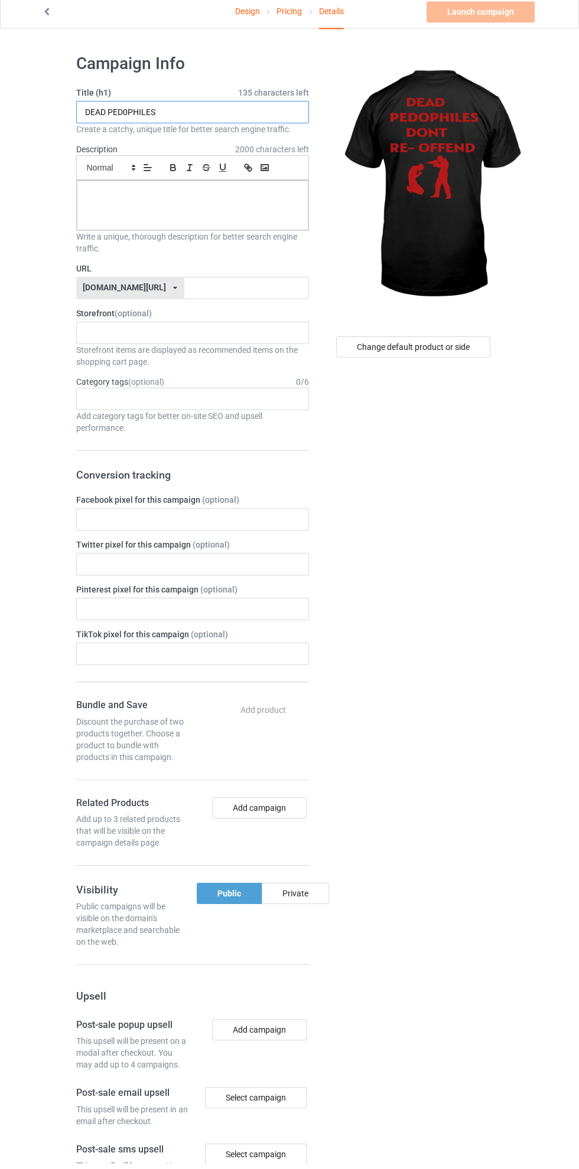
type input "DEAD PED0PHILES"
click at [235, 207] on div at bounding box center [192, 212] width 231 height 50
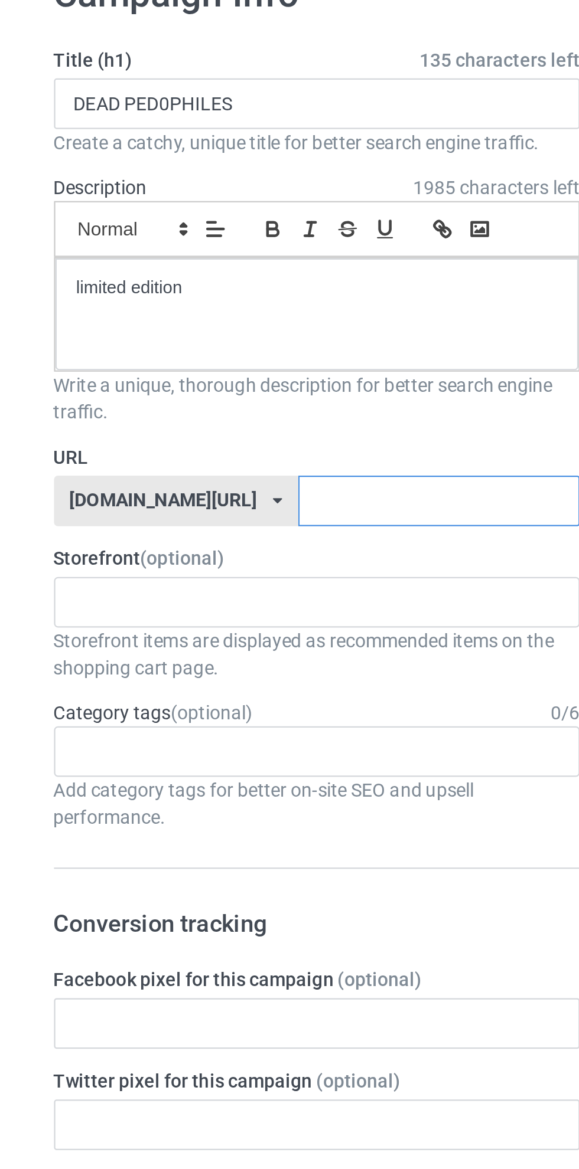
click at [223, 292] on input "text" at bounding box center [246, 294] width 125 height 22
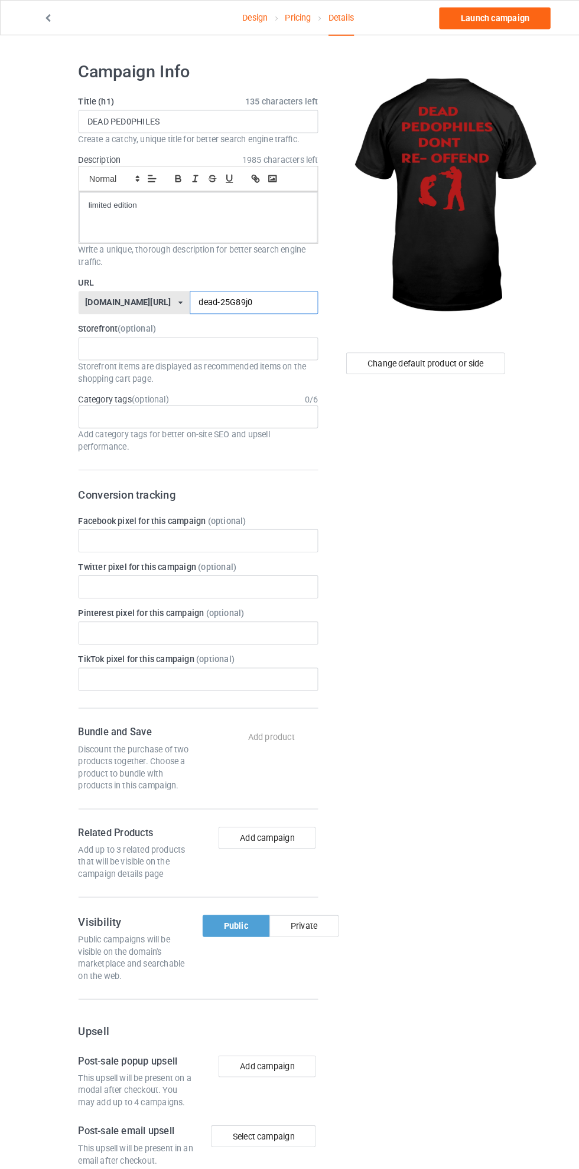
type input "dead-25G89j07"
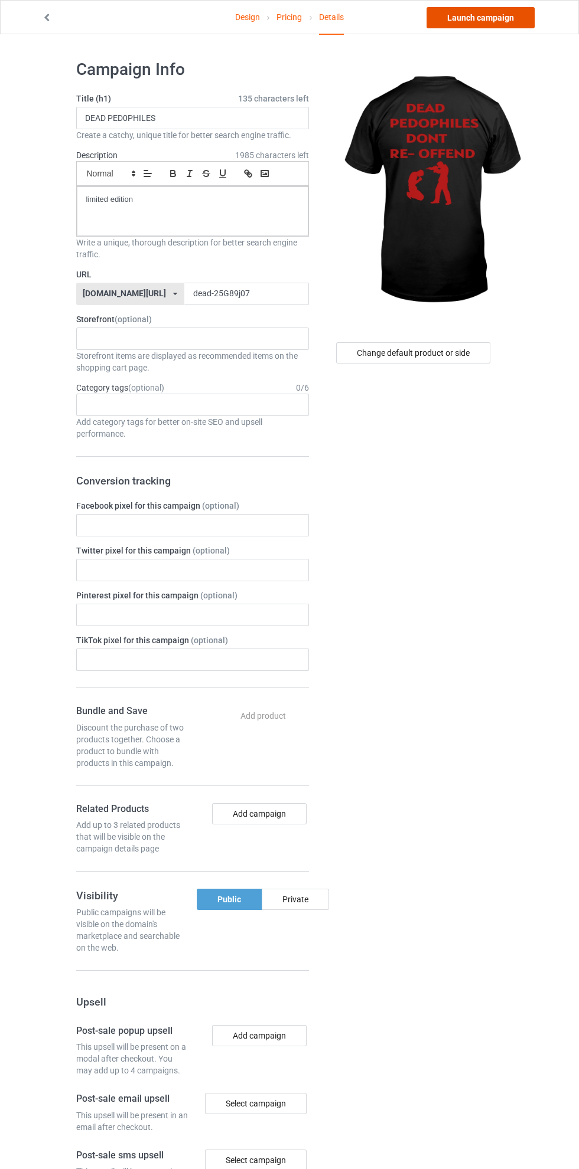
click at [486, 17] on link "Launch campaign" at bounding box center [480, 17] width 108 height 21
